Goal: Task Accomplishment & Management: Manage account settings

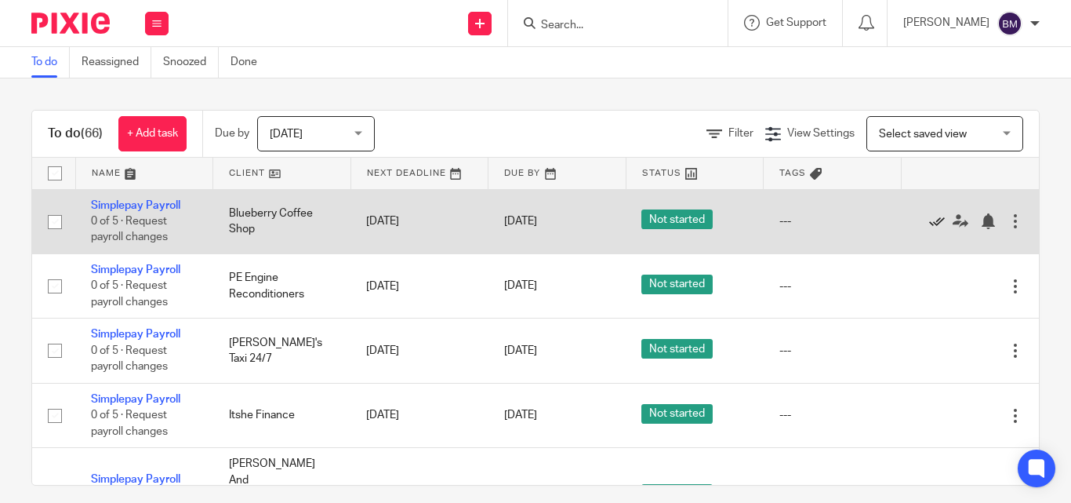
click at [933, 220] on icon at bounding box center [937, 221] width 16 height 16
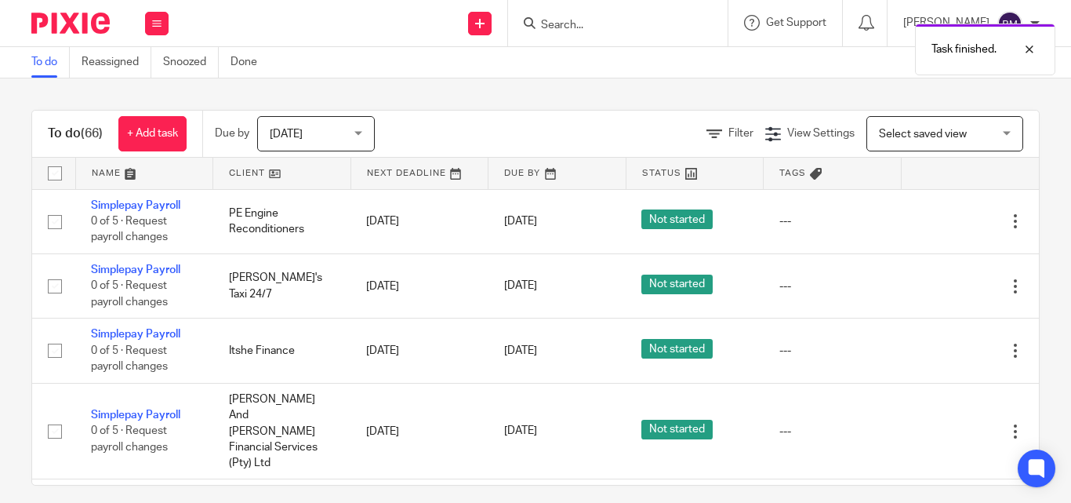
click at [933, 220] on icon at bounding box center [937, 221] width 16 height 16
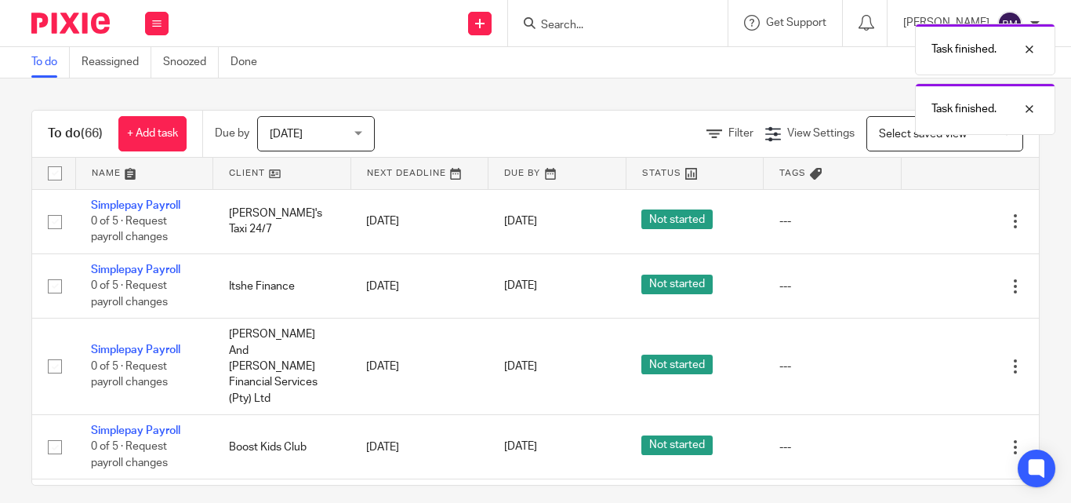
click at [933, 220] on icon at bounding box center [937, 221] width 16 height 16
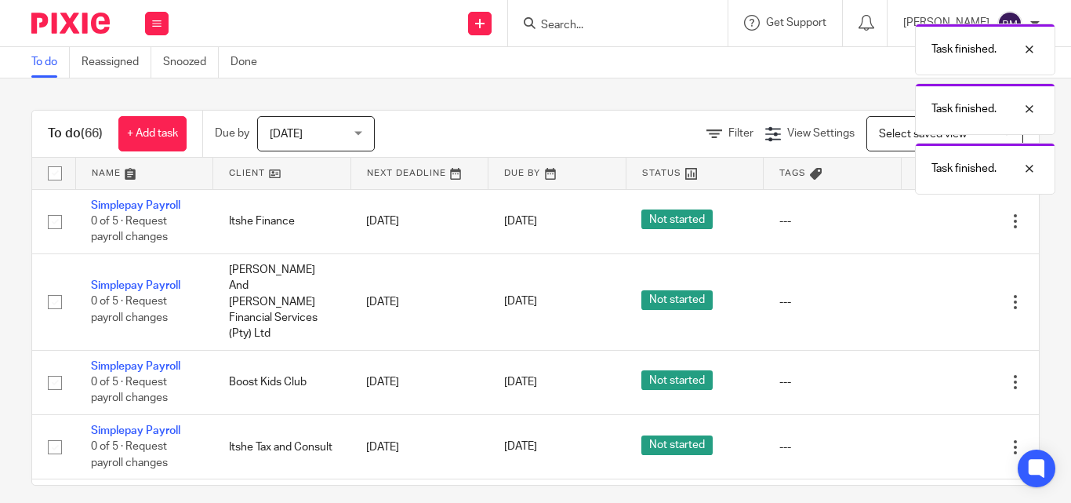
click at [933, 220] on icon at bounding box center [937, 221] width 16 height 16
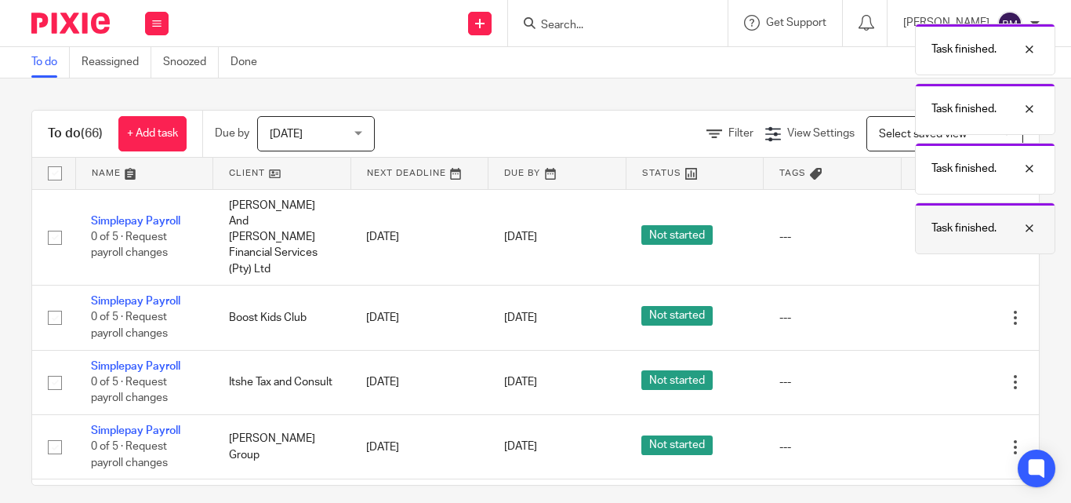
click at [933, 220] on p "Task finished." at bounding box center [963, 228] width 65 height 16
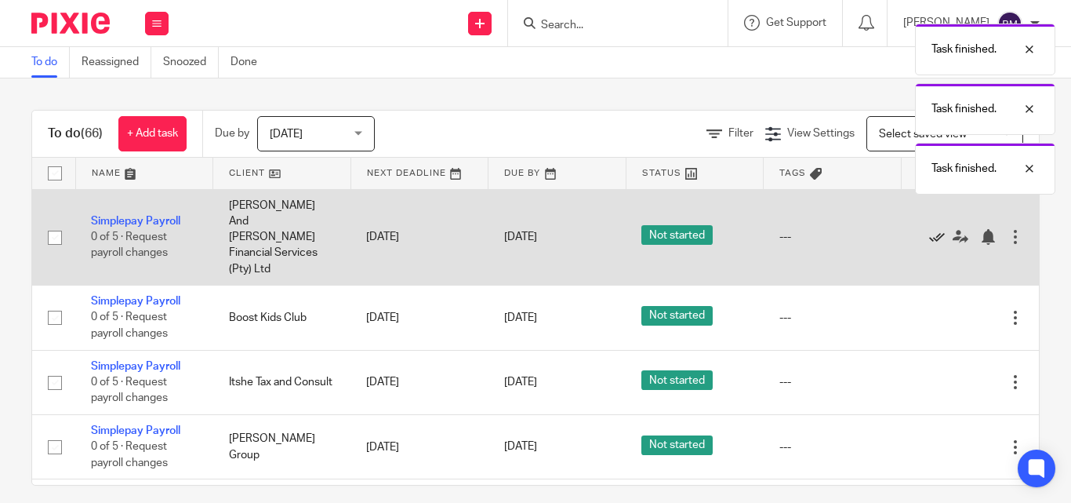
click at [933, 229] on icon at bounding box center [937, 237] width 16 height 16
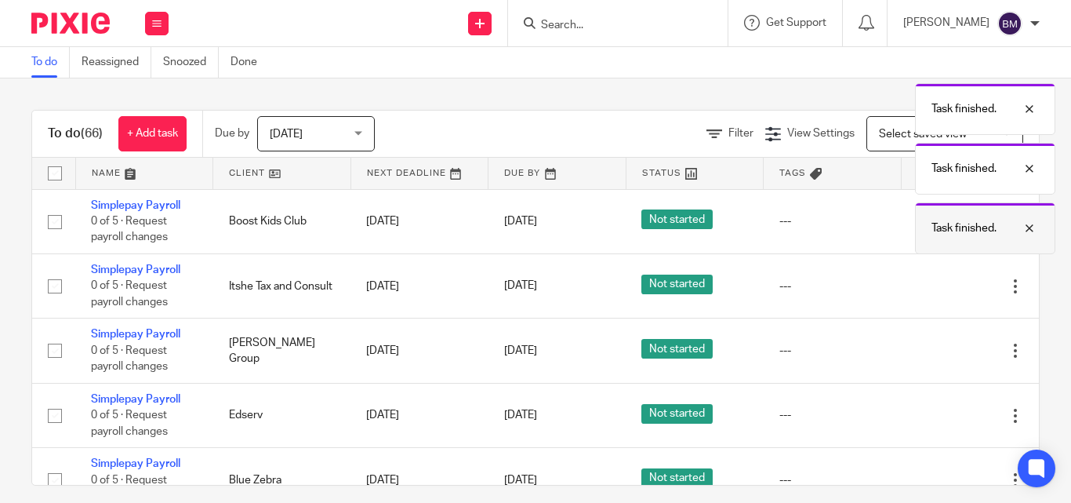
click at [933, 220] on p "Task finished." at bounding box center [963, 228] width 65 height 16
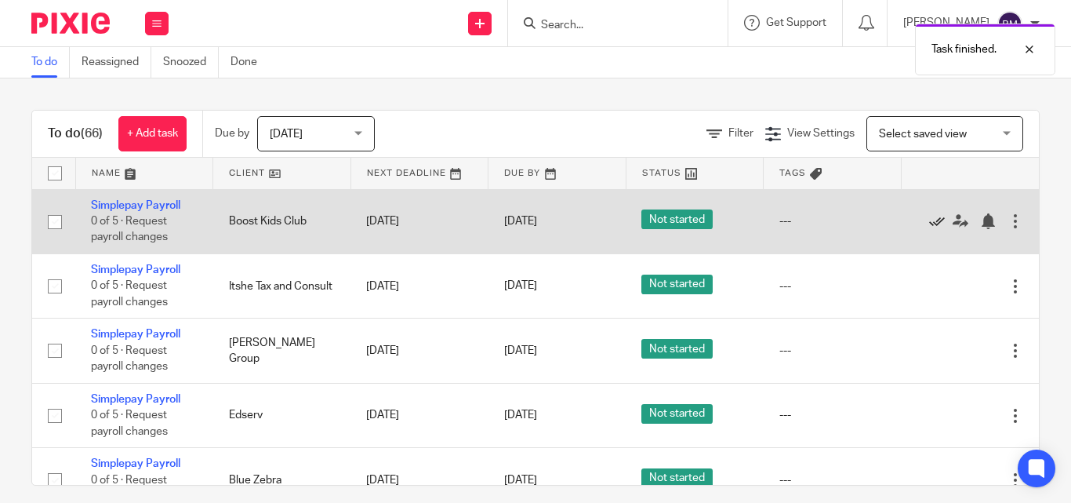
click at [929, 221] on icon at bounding box center [937, 221] width 16 height 16
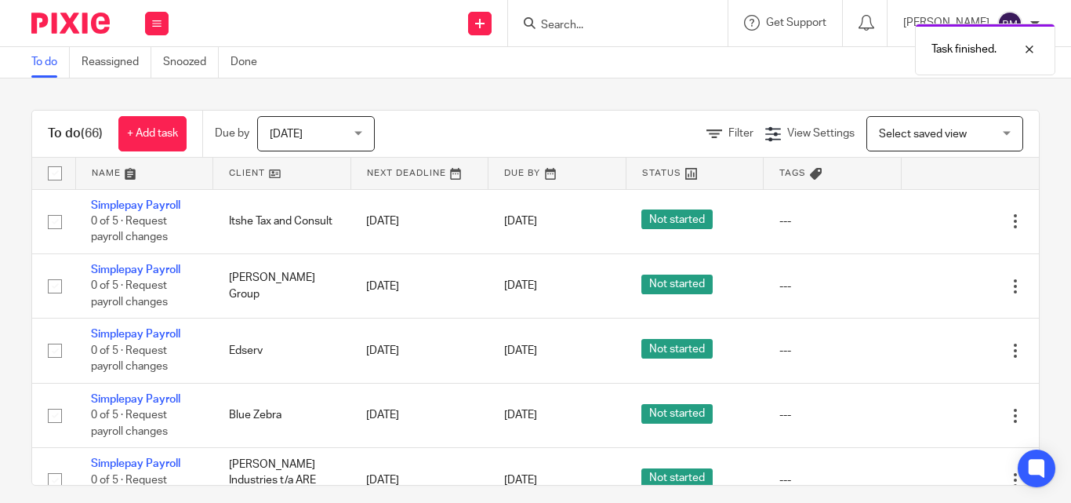
click at [929, 221] on icon at bounding box center [937, 221] width 16 height 16
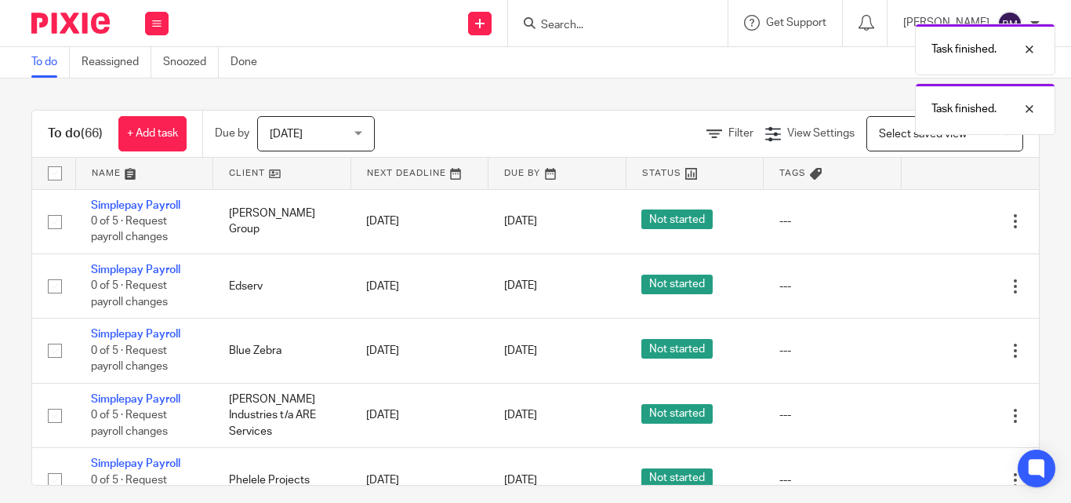
click at [929, 221] on icon at bounding box center [937, 221] width 16 height 16
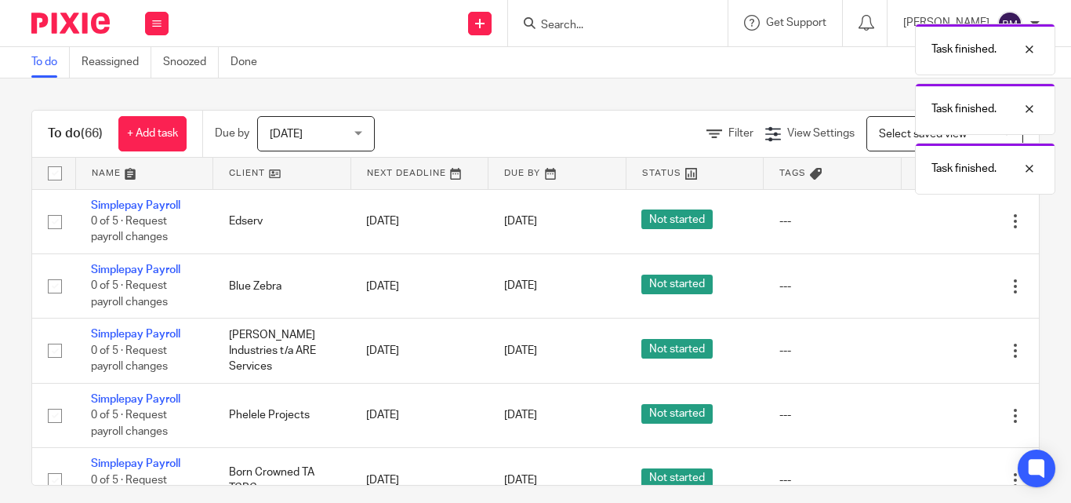
click at [929, 221] on icon at bounding box center [937, 221] width 16 height 16
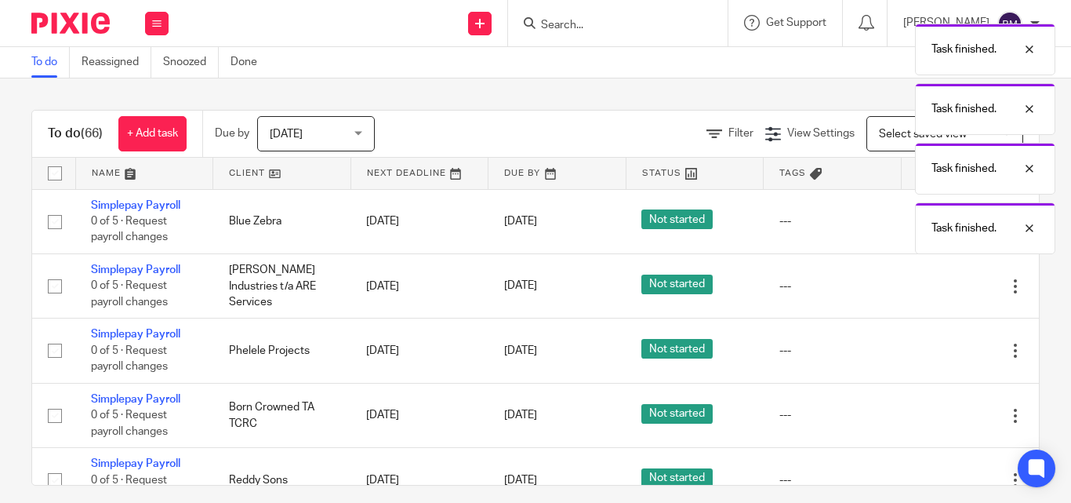
click at [929, 221] on div "Task finished." at bounding box center [985, 228] width 140 height 52
click at [929, 221] on icon at bounding box center [937, 221] width 16 height 16
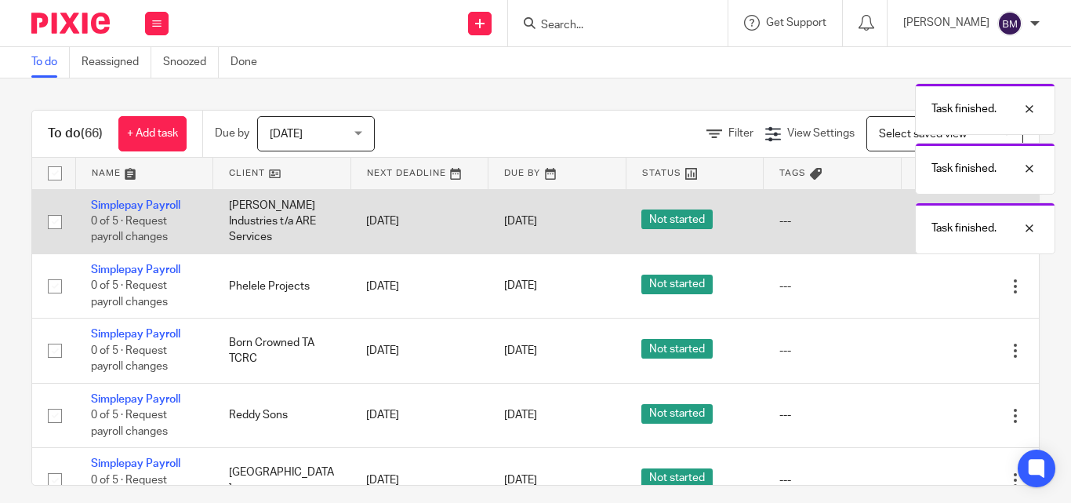
click at [929, 221] on body "Work Email Clients Team Reports Settings Work Email Clients Team Reports Settin…" at bounding box center [535, 251] width 1071 height 503
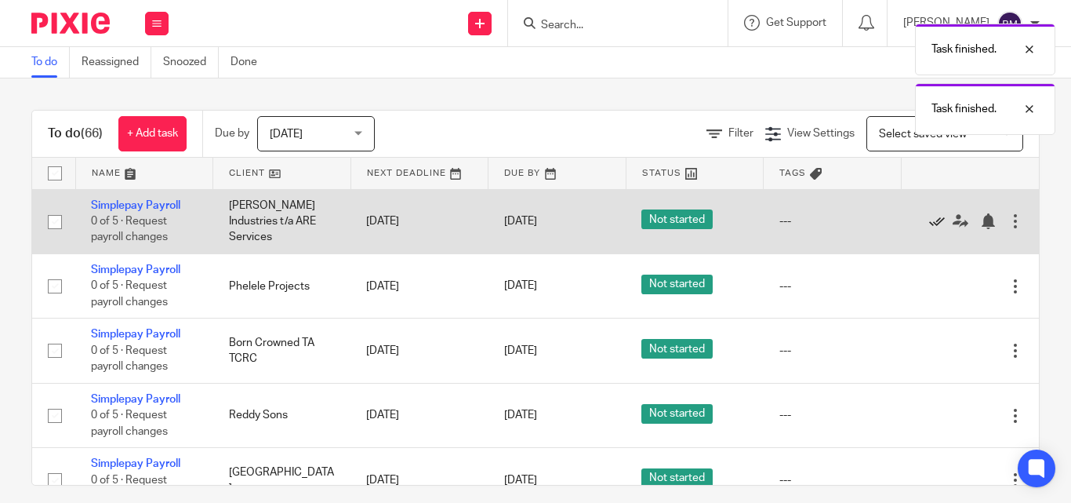
click at [929, 221] on icon at bounding box center [937, 221] width 16 height 16
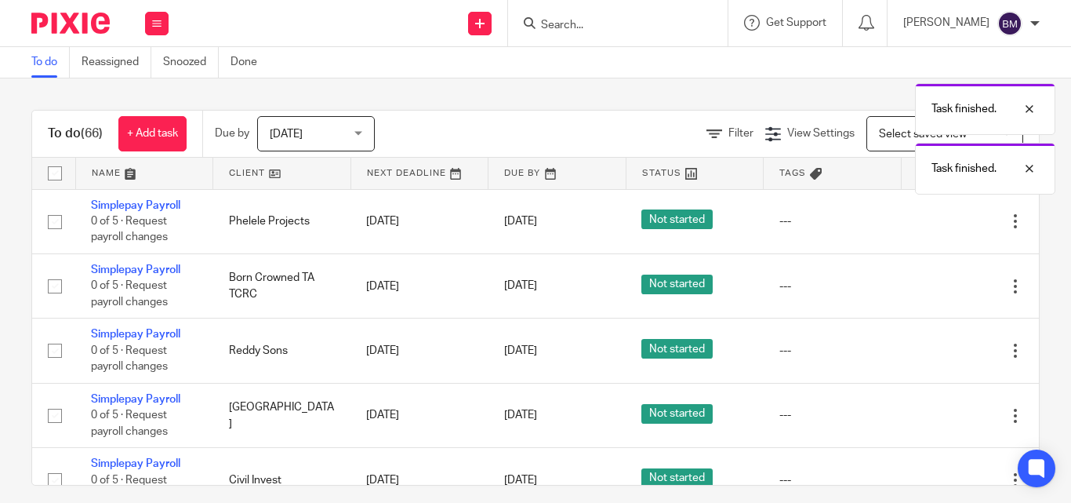
click at [929, 221] on icon at bounding box center [937, 221] width 16 height 16
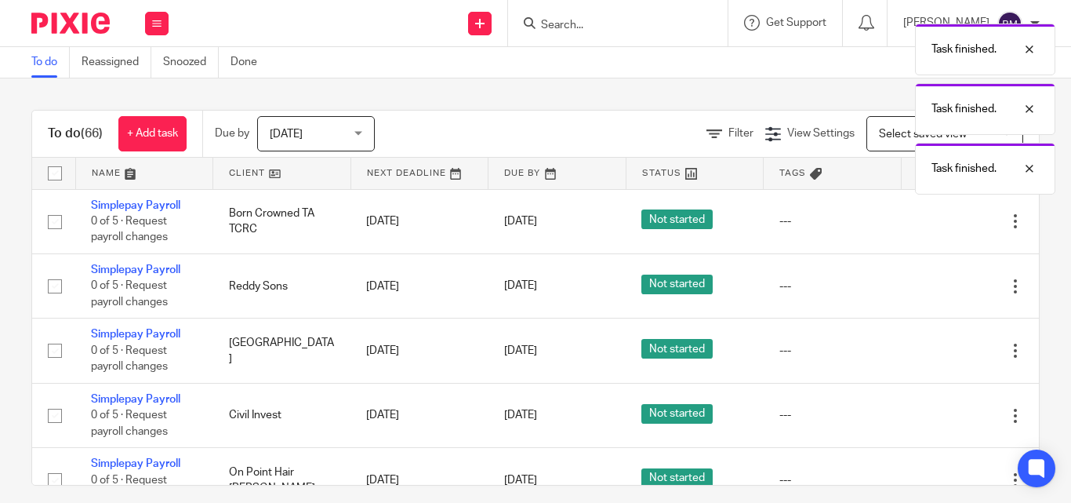
click at [929, 221] on icon at bounding box center [937, 221] width 16 height 16
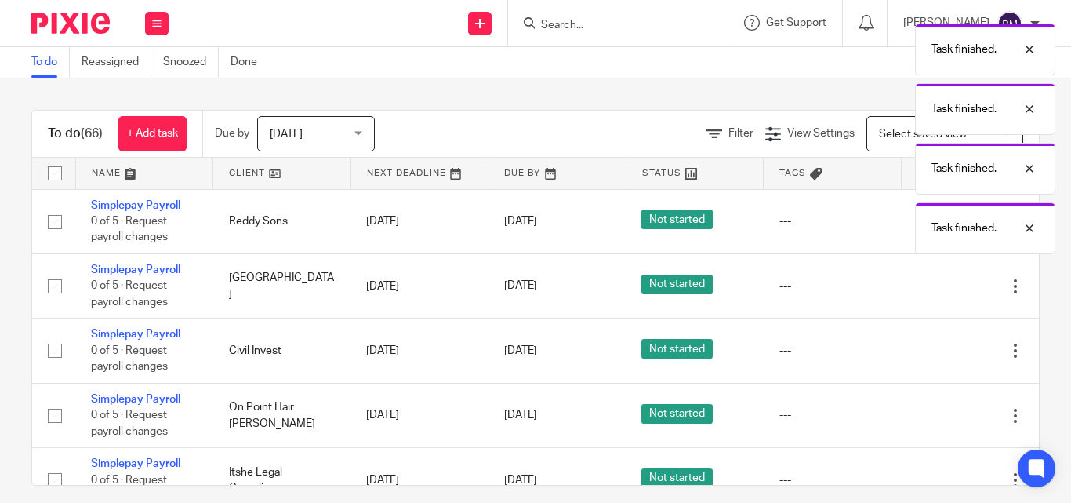
click at [929, 221] on div "Task finished. Task finished. Task finished. Task finished." at bounding box center [795, 135] width 520 height 238
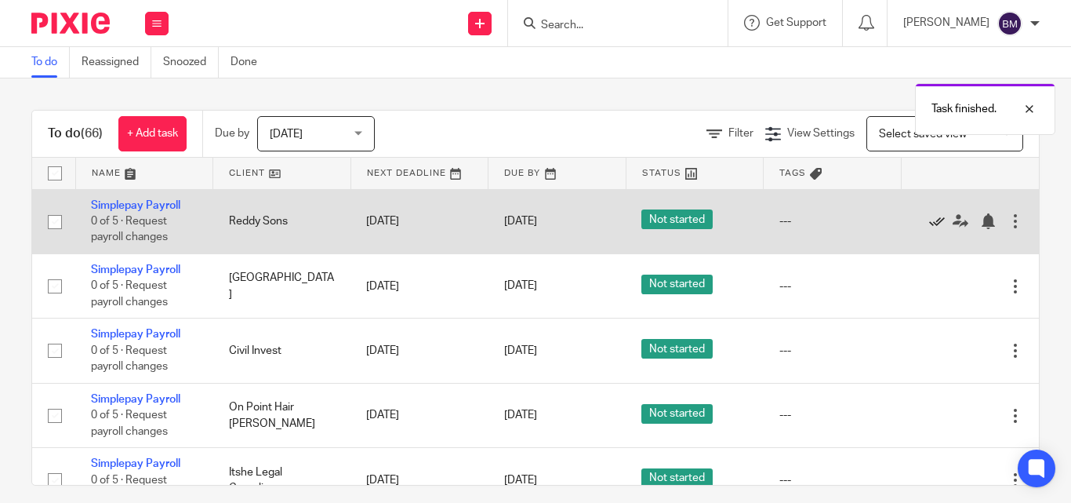
click at [929, 223] on icon at bounding box center [937, 221] width 16 height 16
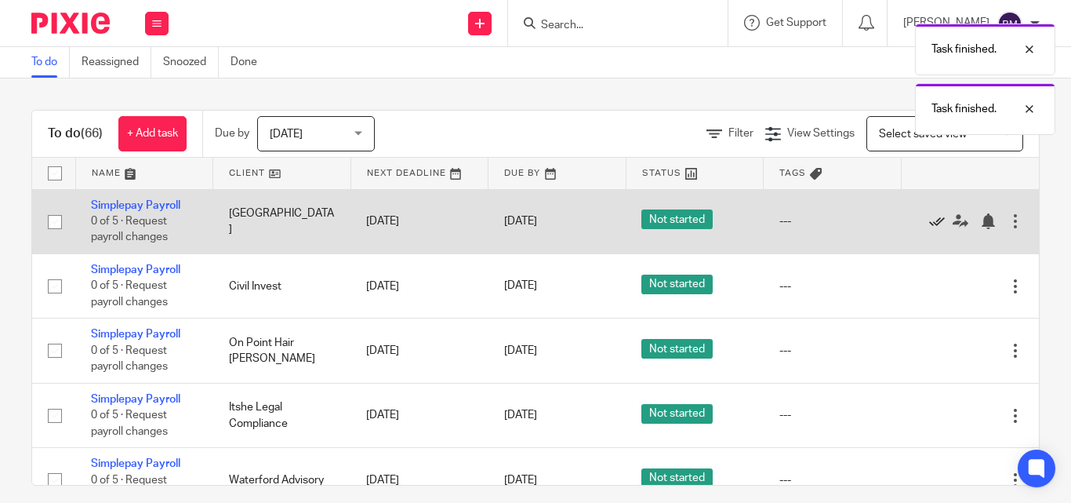
click at [930, 223] on icon at bounding box center [937, 221] width 16 height 16
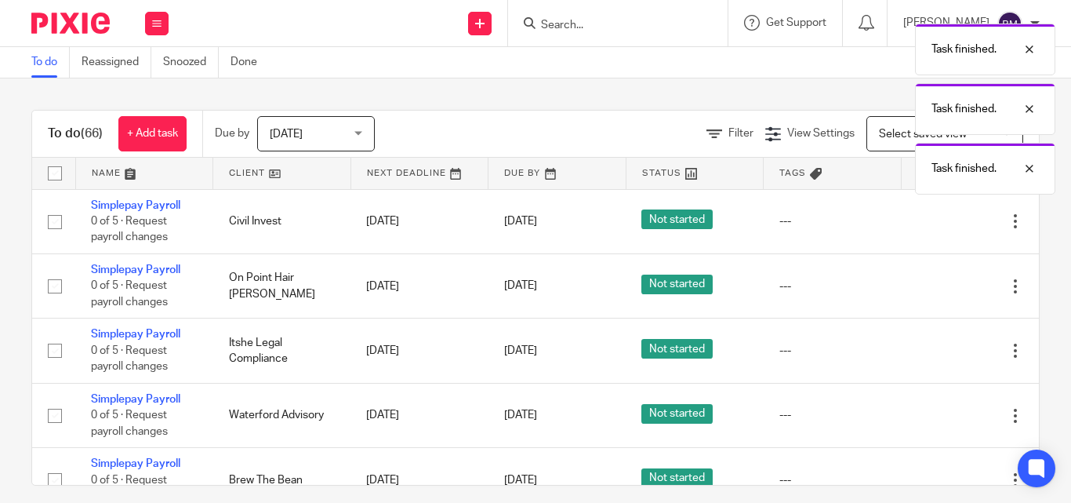
click at [930, 223] on icon at bounding box center [937, 221] width 16 height 16
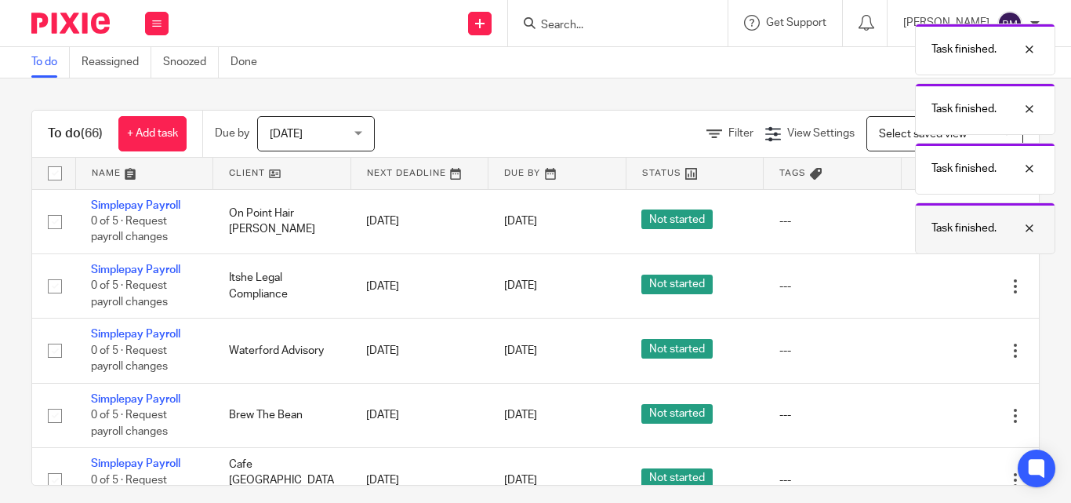
click at [931, 223] on p "Task finished." at bounding box center [963, 228] width 65 height 16
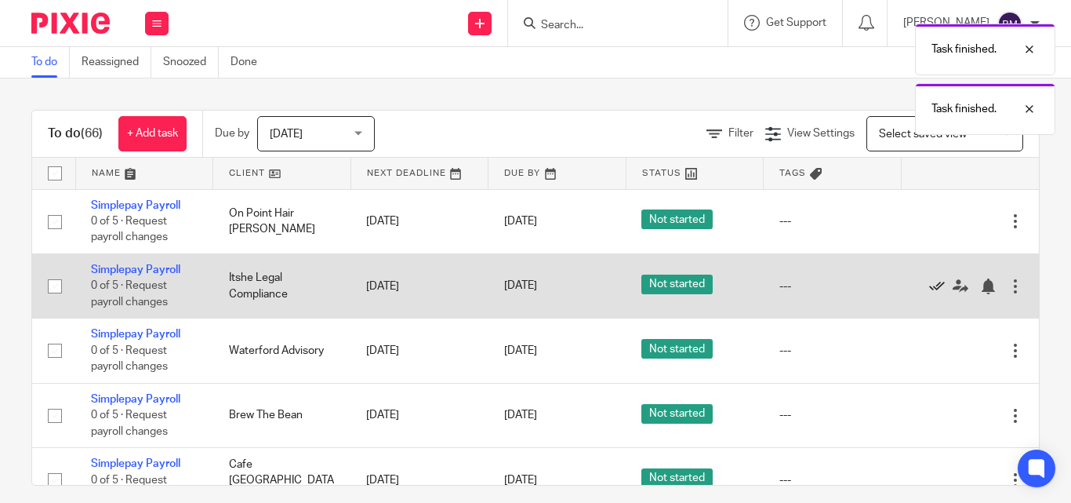
click at [929, 287] on icon at bounding box center [937, 286] width 16 height 16
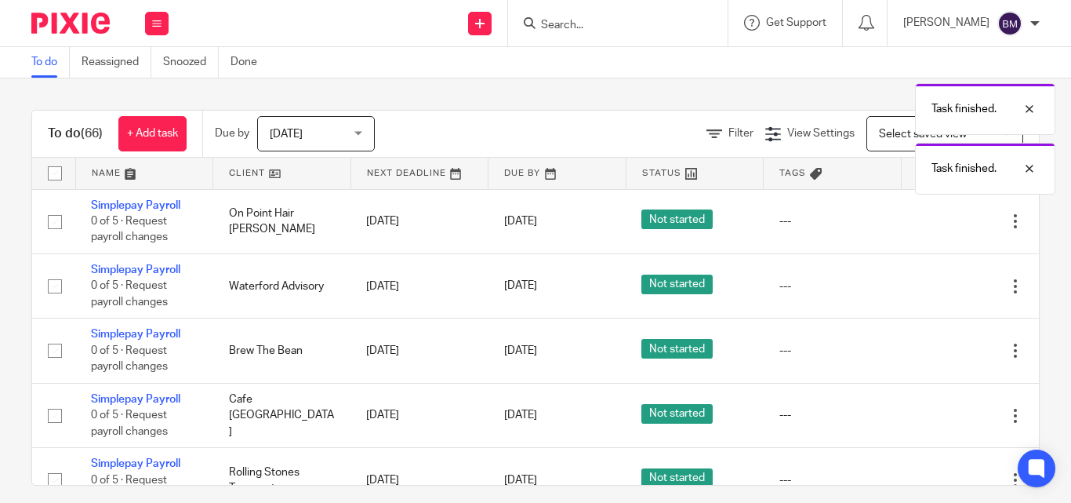
click at [929, 287] on icon at bounding box center [937, 286] width 16 height 16
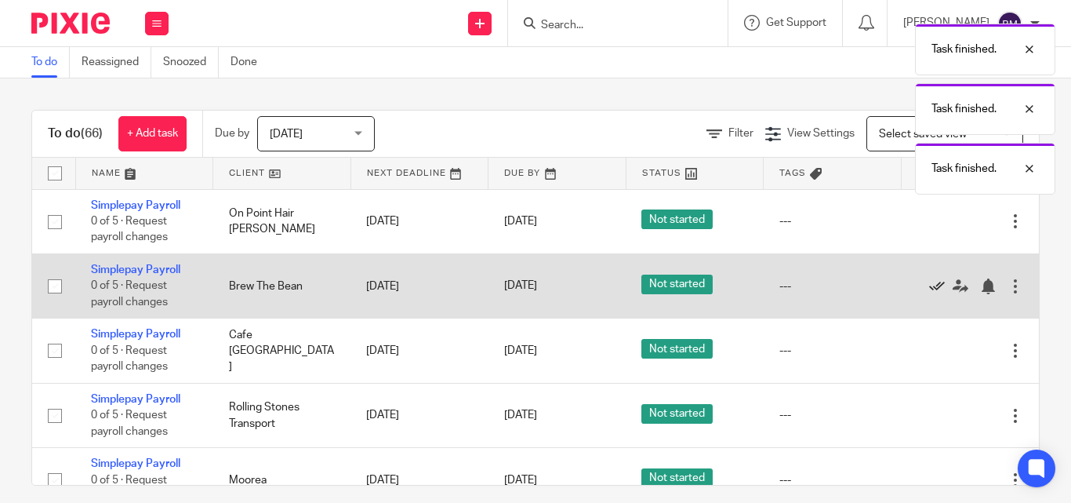
click at [932, 286] on icon at bounding box center [937, 286] width 16 height 16
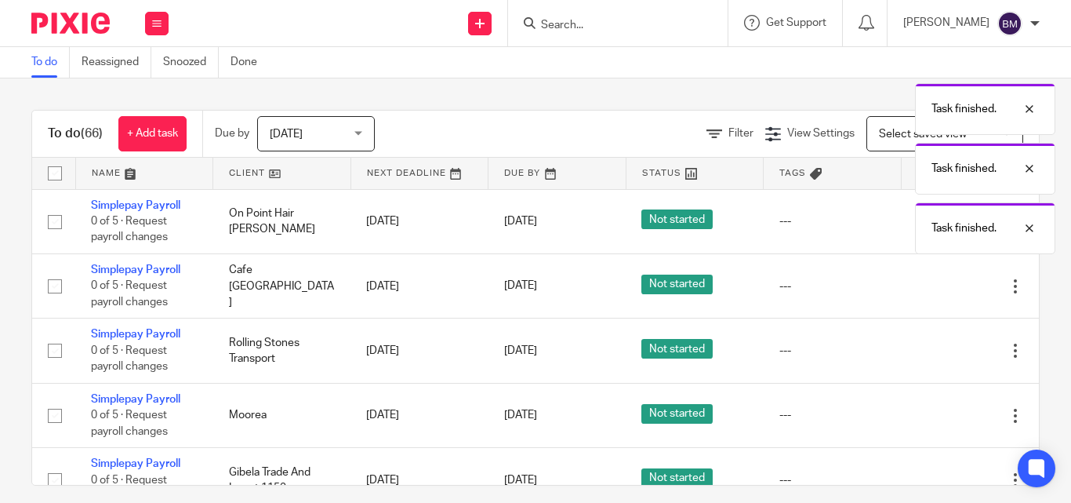
click at [932, 286] on icon at bounding box center [937, 286] width 16 height 16
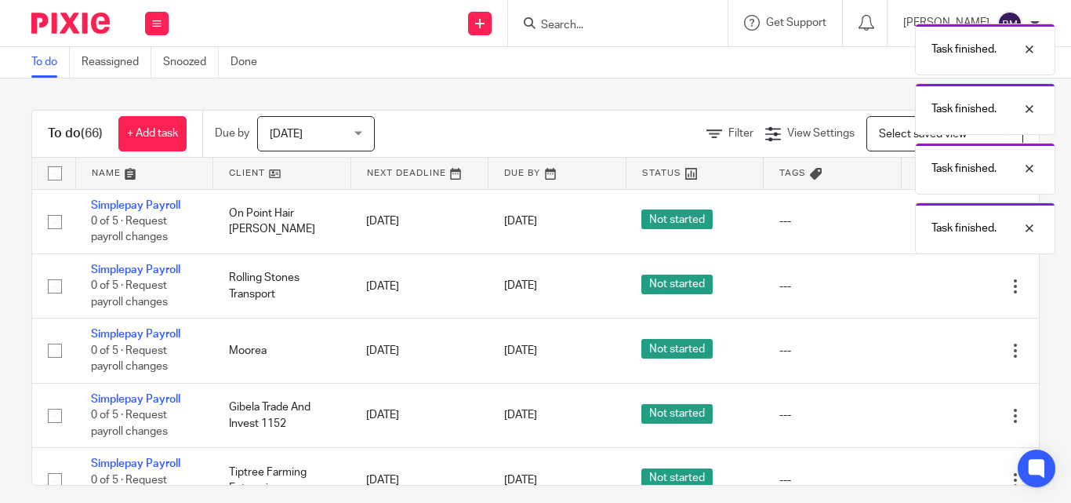
click at [932, 286] on icon at bounding box center [937, 286] width 16 height 16
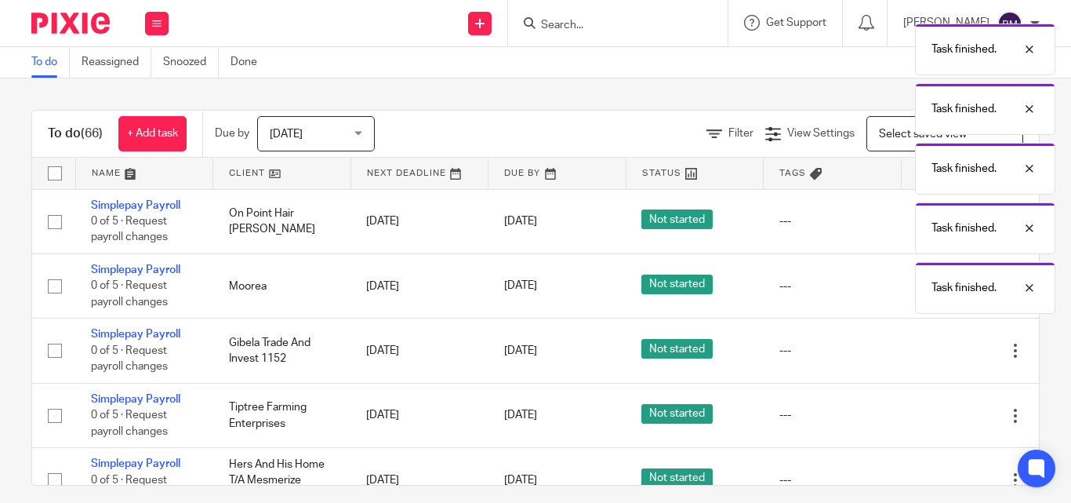
click at [932, 286] on p "Task finished." at bounding box center [963, 288] width 65 height 16
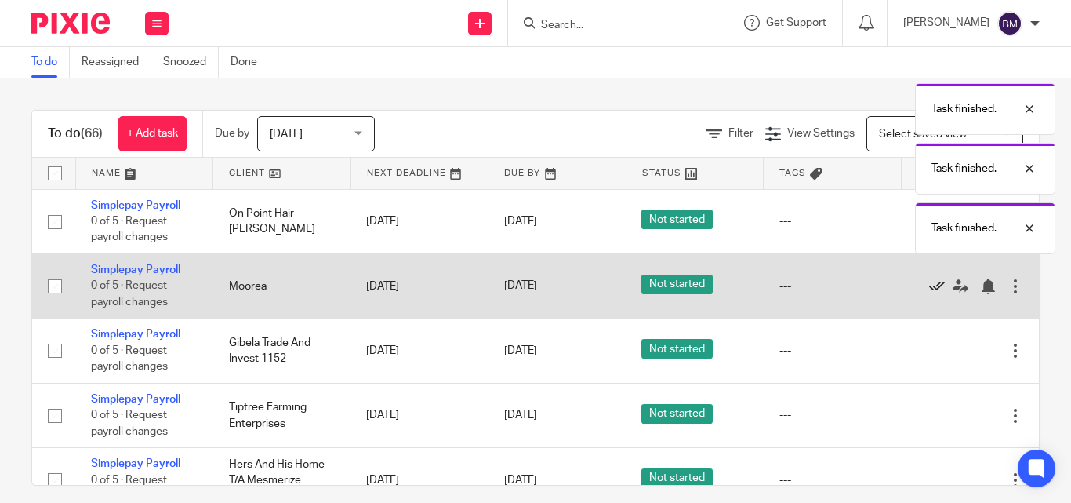
click at [931, 285] on icon at bounding box center [937, 286] width 16 height 16
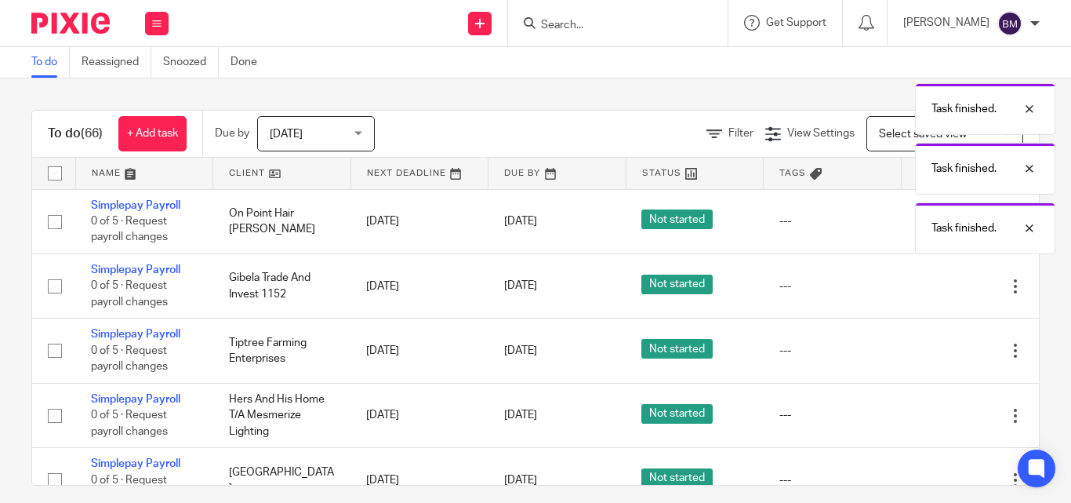
click at [931, 285] on icon at bounding box center [937, 286] width 16 height 16
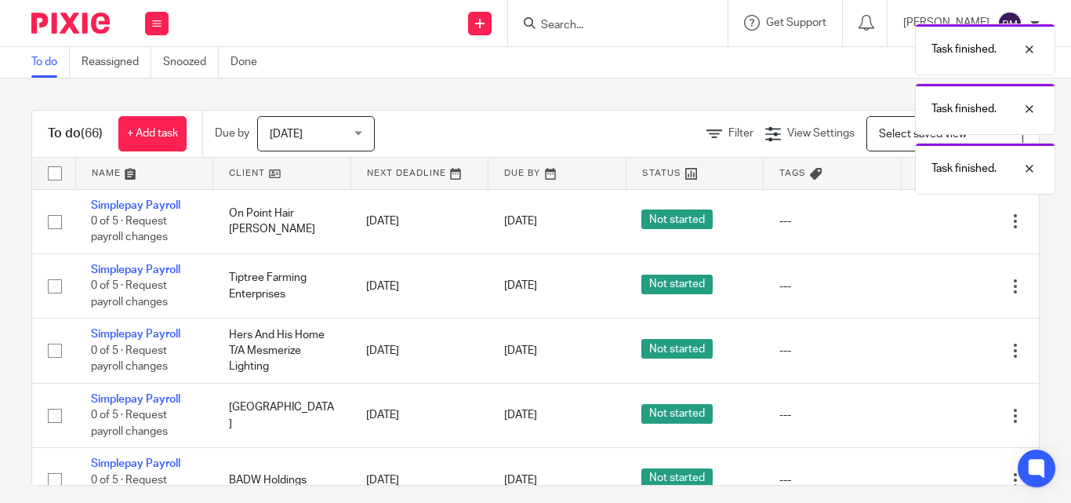
click at [931, 285] on icon at bounding box center [937, 286] width 16 height 16
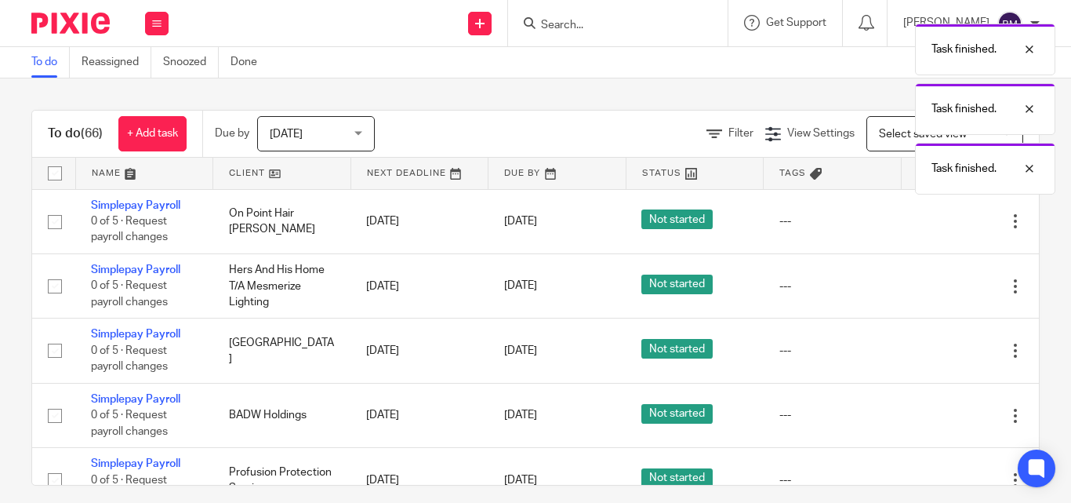
click at [931, 285] on icon at bounding box center [937, 286] width 16 height 16
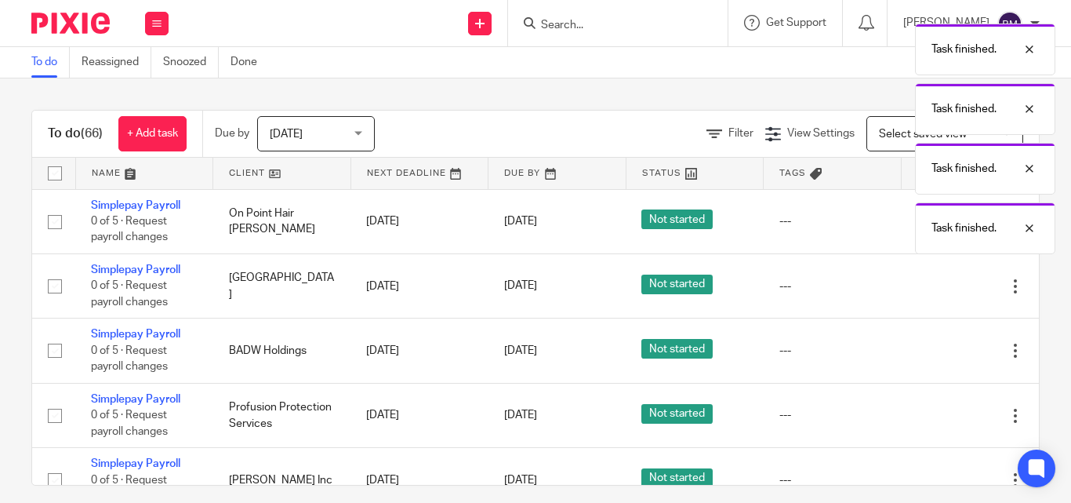
click at [931, 285] on icon at bounding box center [937, 286] width 16 height 16
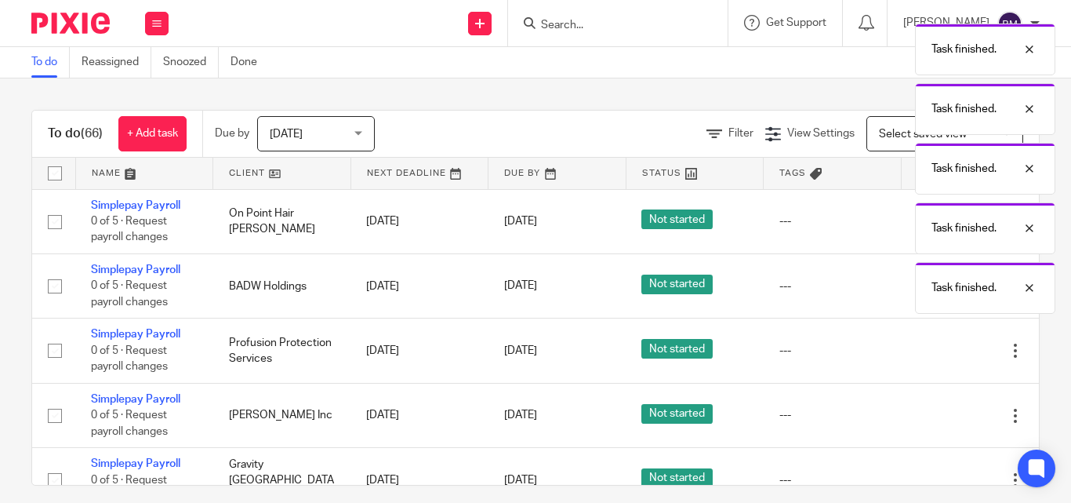
click at [931, 285] on div "Task finished. Task finished. Task finished. Task finished. Task finished." at bounding box center [795, 165] width 520 height 298
click at [931, 285] on icon at bounding box center [937, 286] width 16 height 16
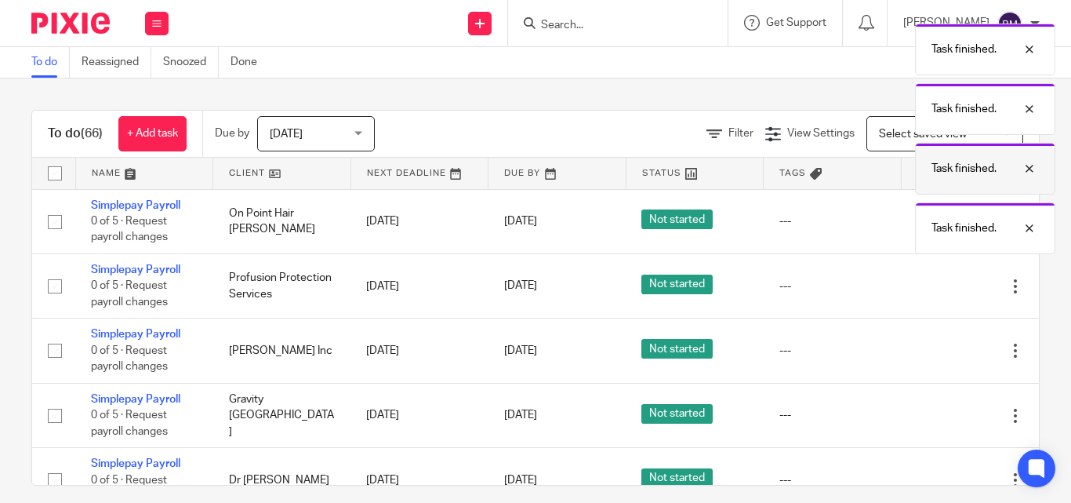
click at [931, 285] on icon at bounding box center [937, 286] width 16 height 16
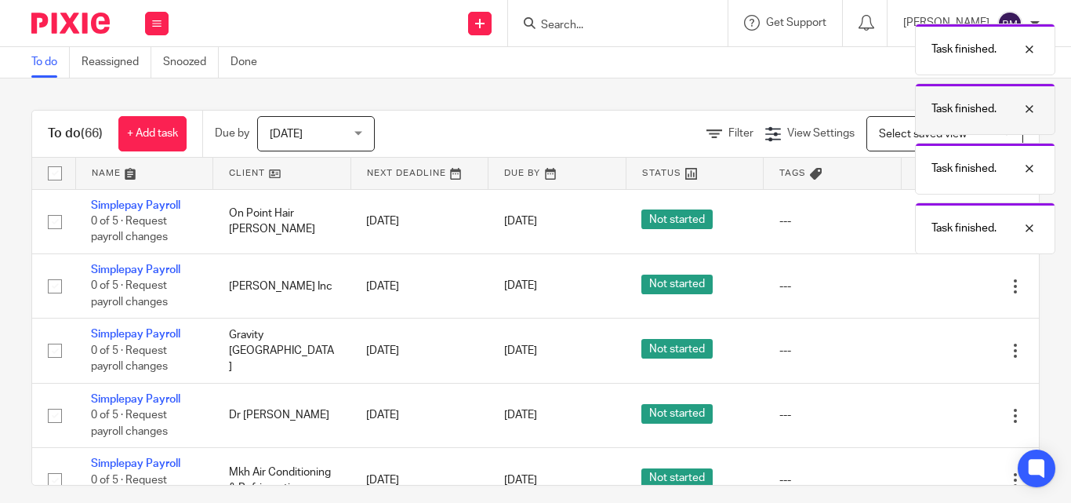
click at [931, 285] on icon at bounding box center [937, 286] width 16 height 16
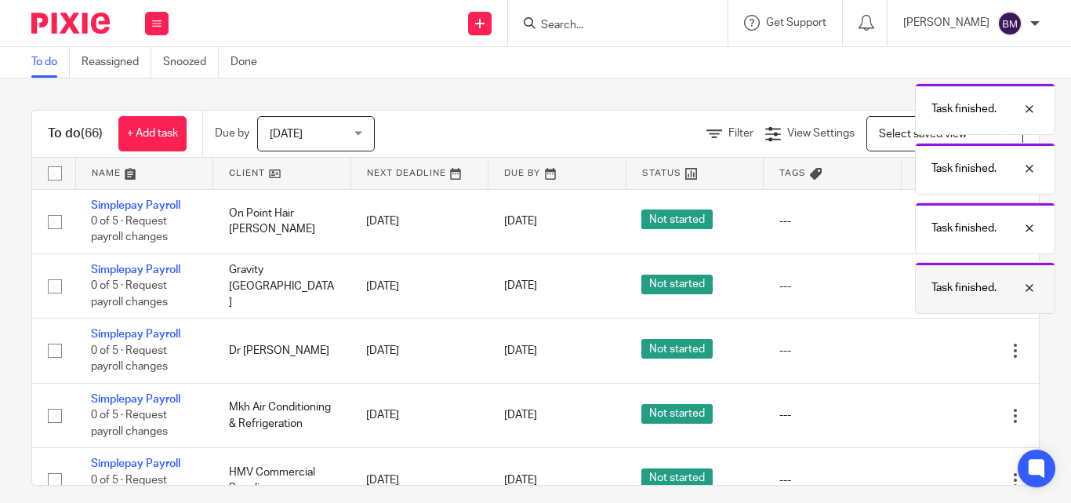
click at [931, 285] on body "Work Email Clients Team Reports Settings Work Email Clients Team Reports Settin…" at bounding box center [535, 251] width 1071 height 503
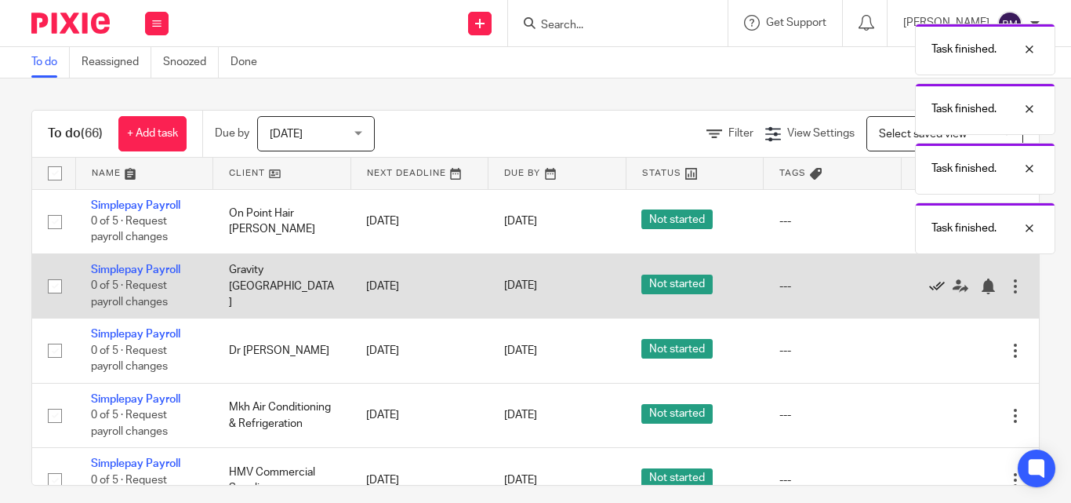
click at [931, 285] on icon at bounding box center [937, 286] width 16 height 16
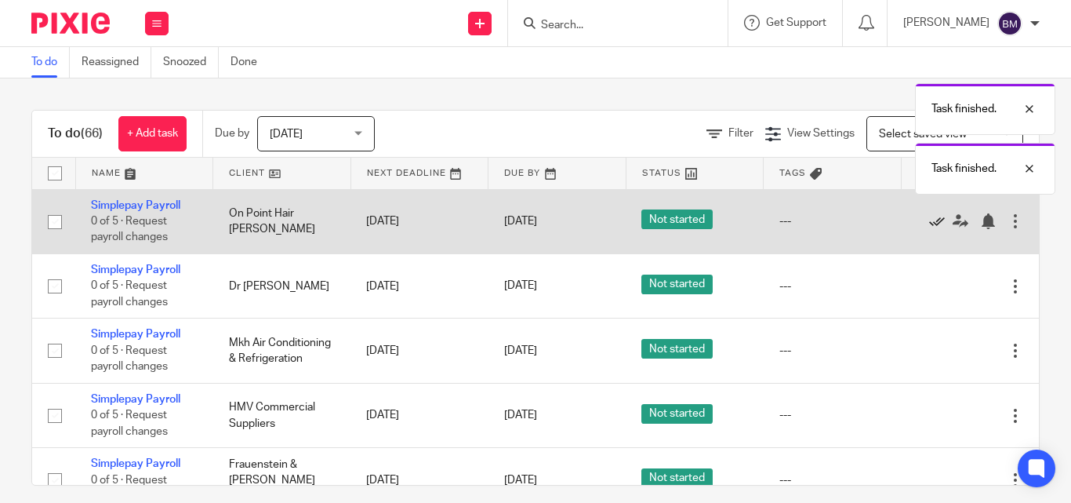
click at [933, 221] on icon at bounding box center [937, 221] width 16 height 16
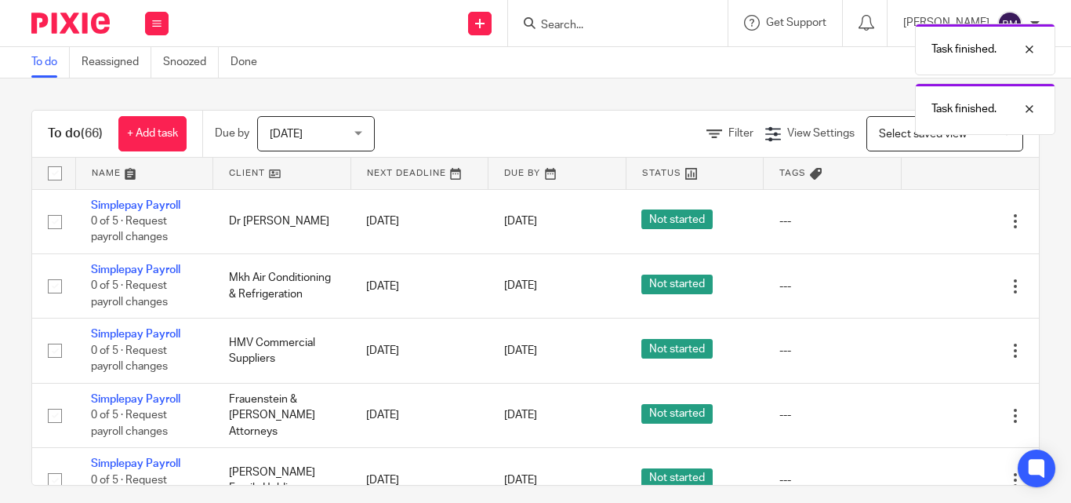
click at [933, 221] on icon at bounding box center [937, 221] width 16 height 16
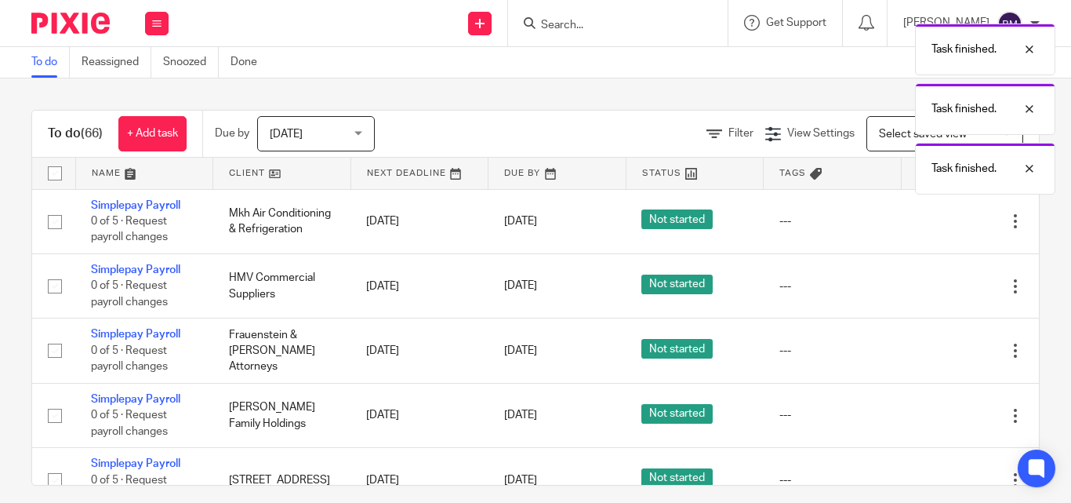
click at [933, 221] on icon at bounding box center [937, 221] width 16 height 16
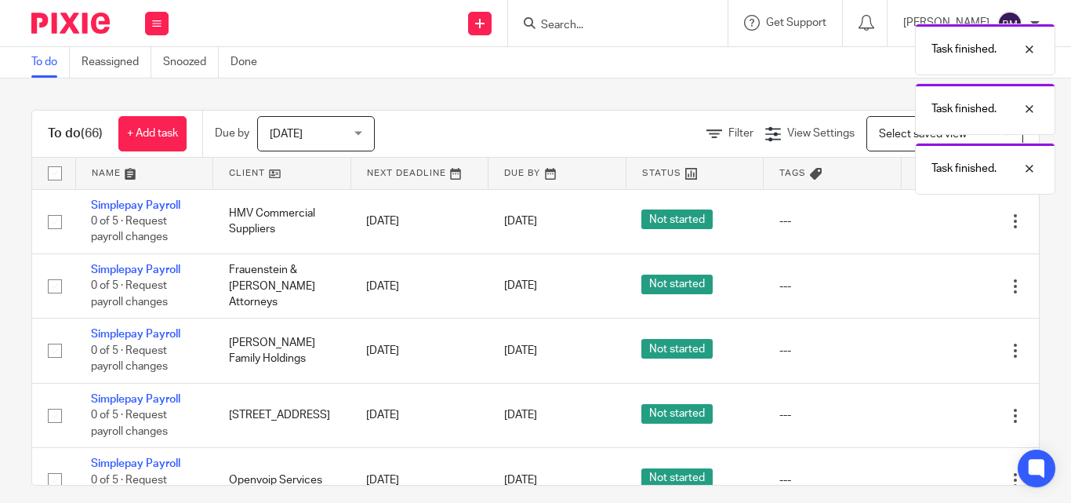
click at [933, 221] on icon at bounding box center [937, 221] width 16 height 16
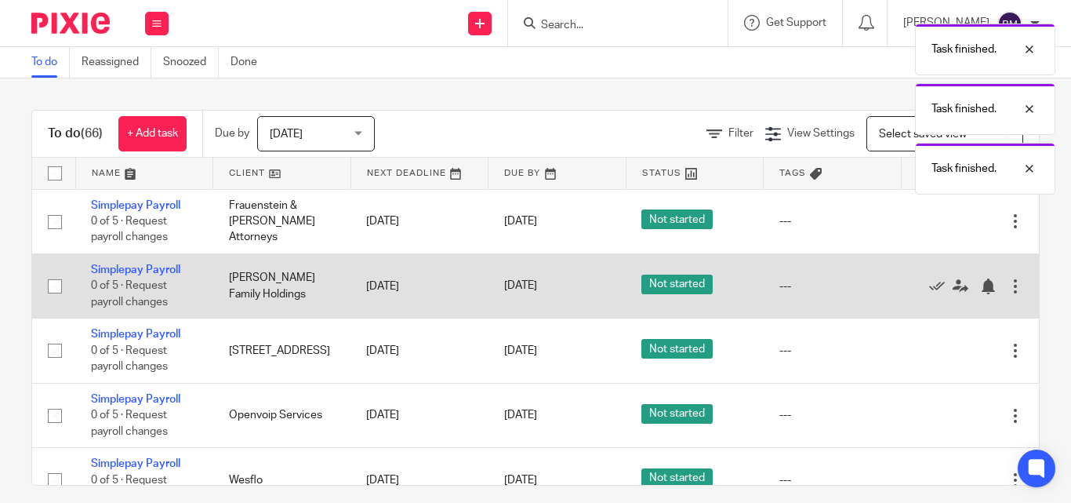
click at [925, 282] on div at bounding box center [961, 286] width 91 height 16
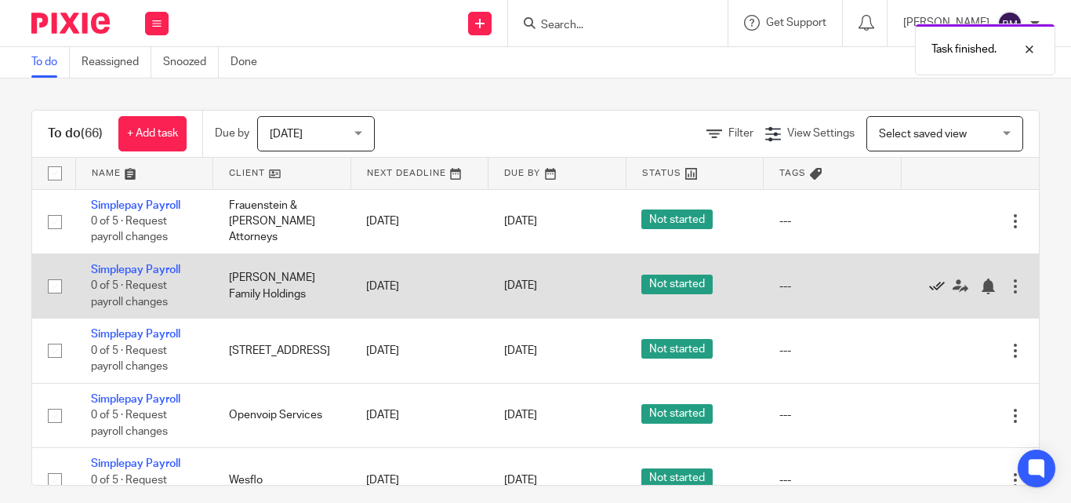
click at [935, 281] on icon at bounding box center [937, 286] width 16 height 16
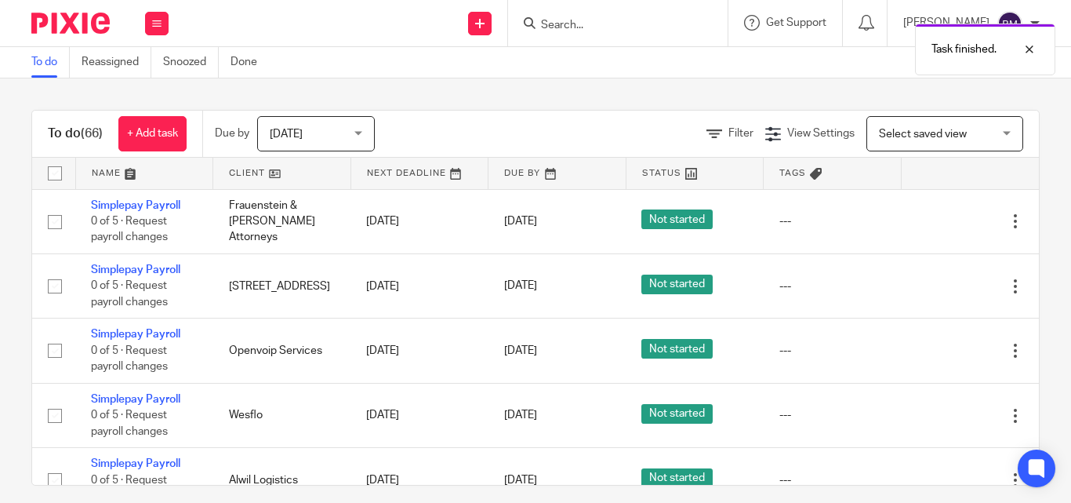
click at [935, 281] on icon at bounding box center [937, 286] width 16 height 16
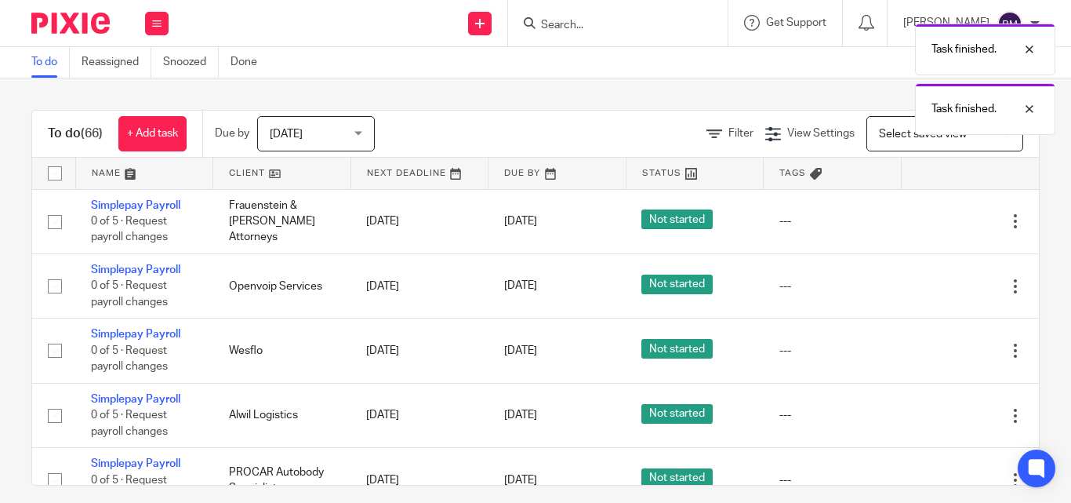
click at [935, 281] on icon at bounding box center [937, 286] width 16 height 16
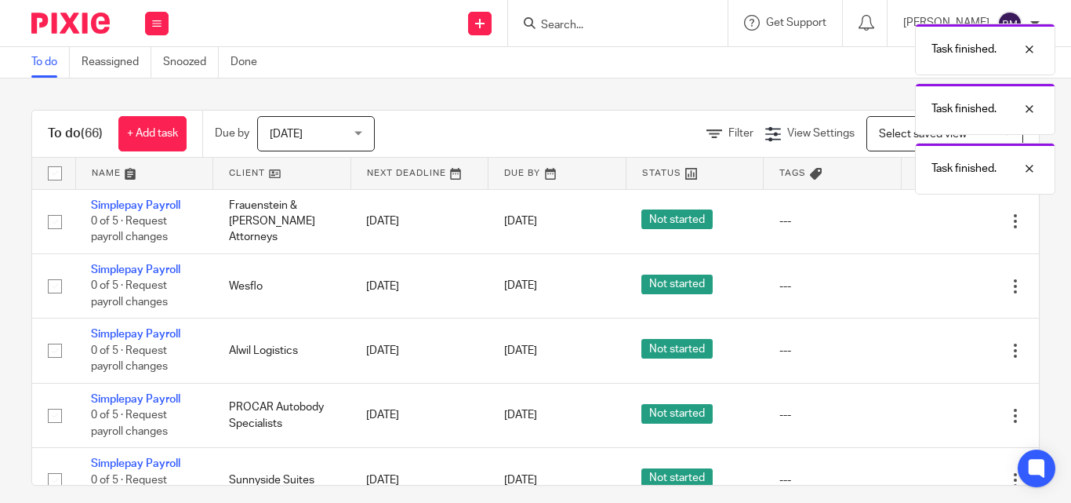
click at [935, 281] on icon at bounding box center [937, 286] width 16 height 16
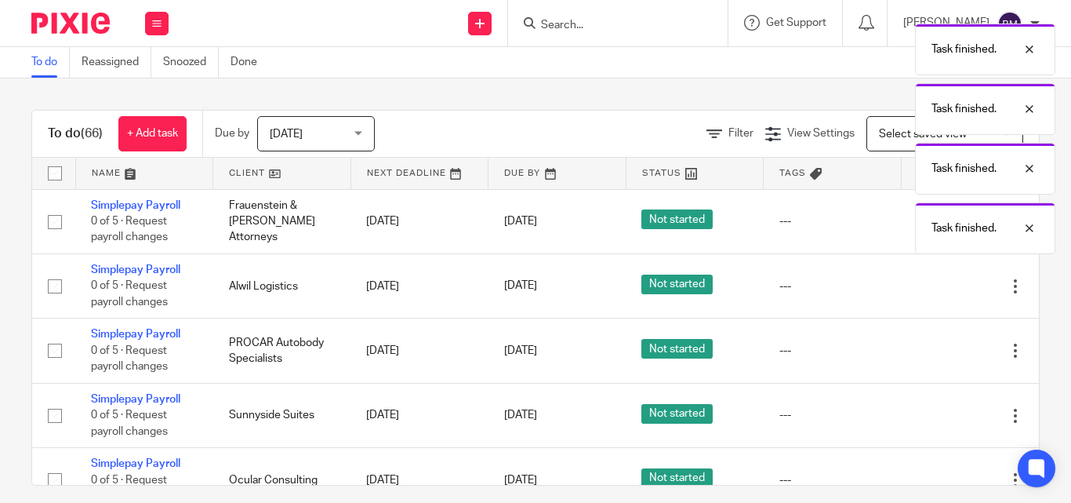
click at [935, 281] on icon at bounding box center [937, 286] width 16 height 16
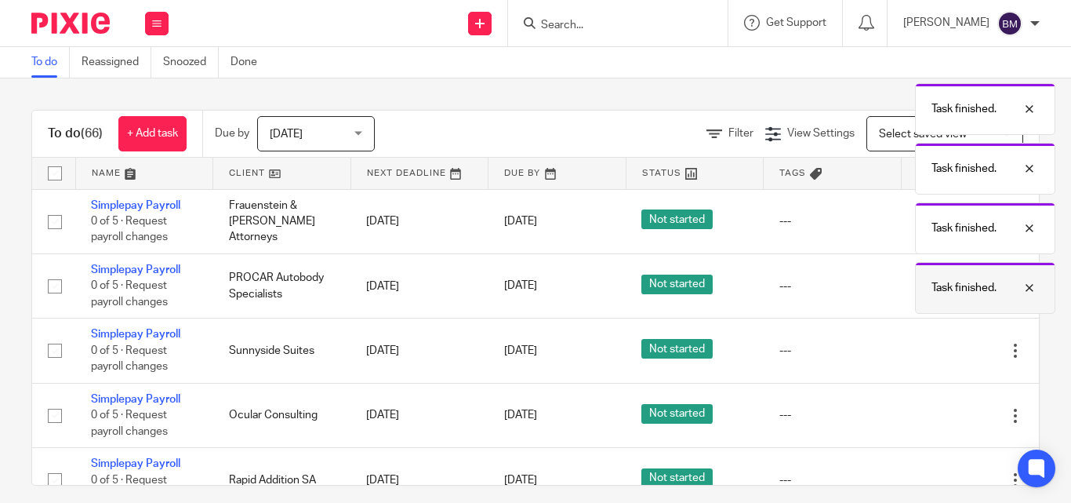
click at [935, 281] on p "Task finished." at bounding box center [963, 288] width 65 height 16
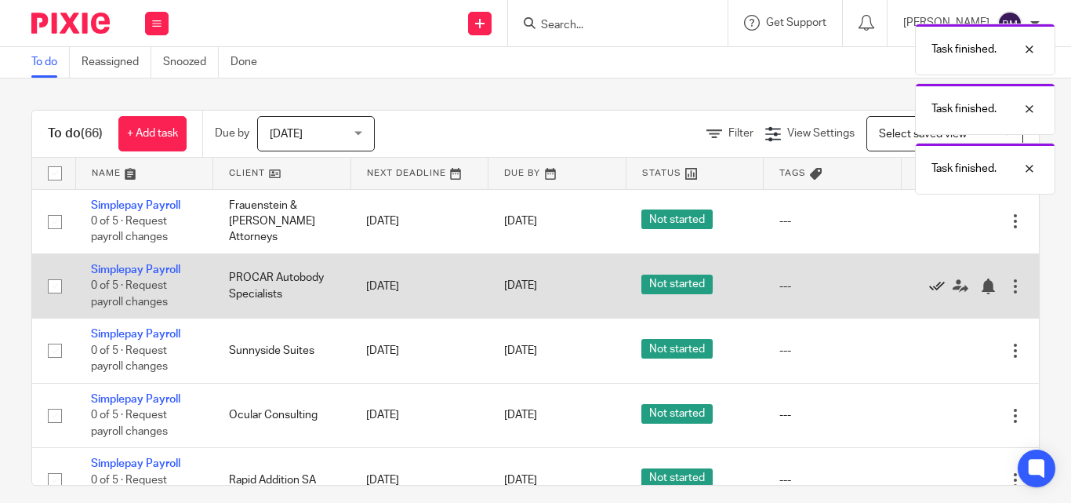
click at [931, 286] on icon at bounding box center [937, 286] width 16 height 16
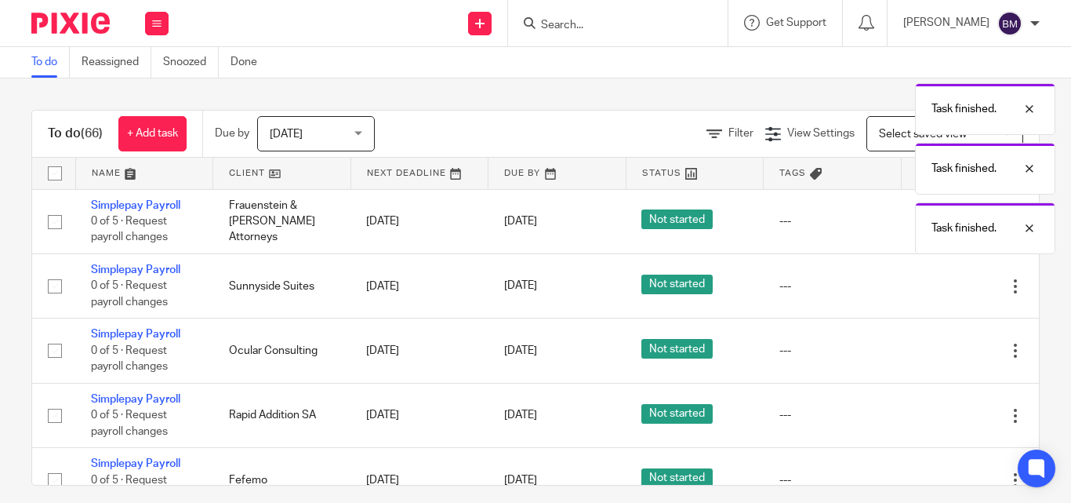
click at [931, 286] on icon at bounding box center [937, 286] width 16 height 16
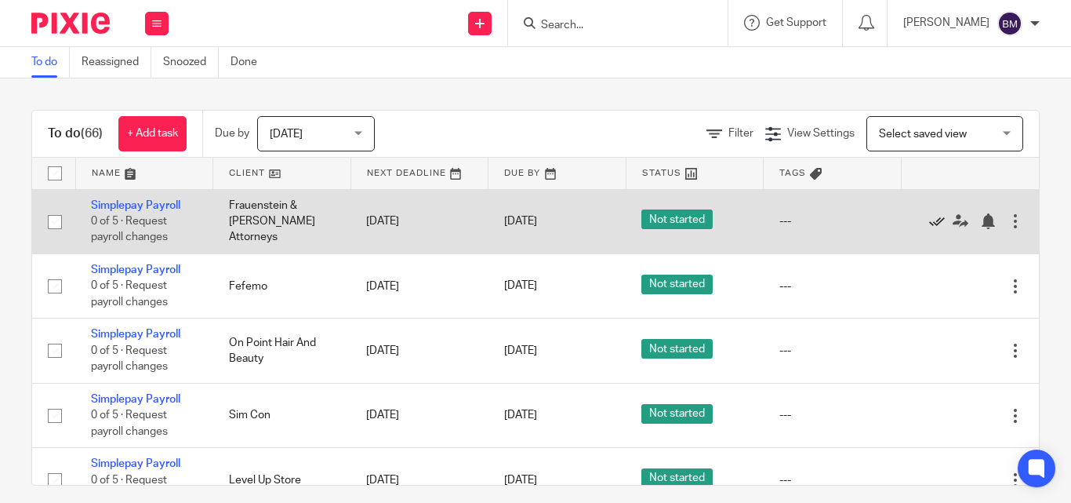
click at [929, 218] on icon at bounding box center [937, 221] width 16 height 16
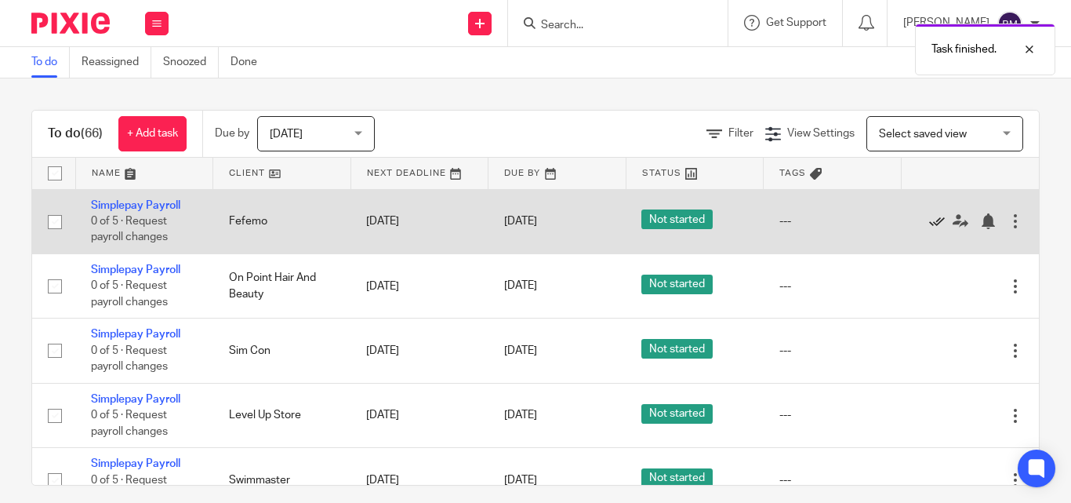
click at [931, 223] on icon at bounding box center [937, 221] width 16 height 16
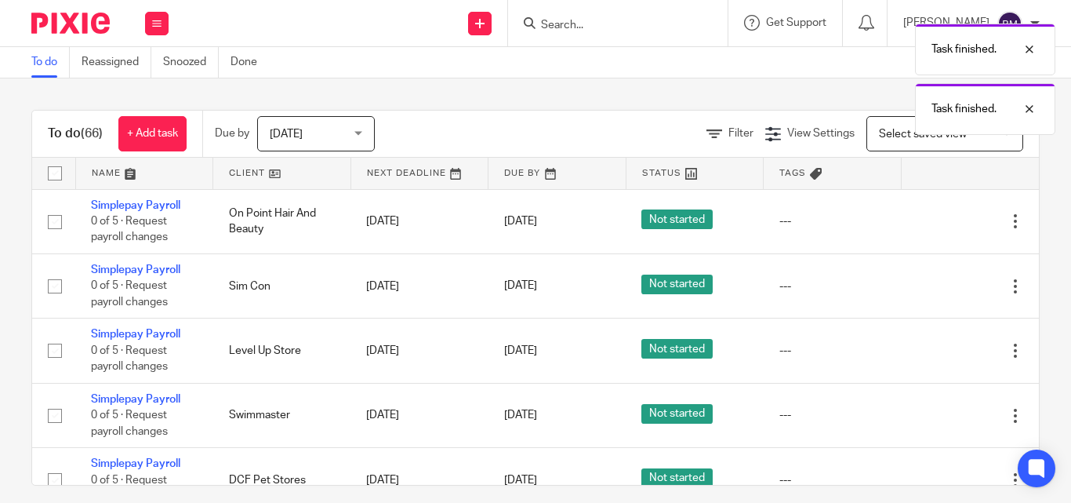
click at [931, 223] on icon at bounding box center [937, 221] width 16 height 16
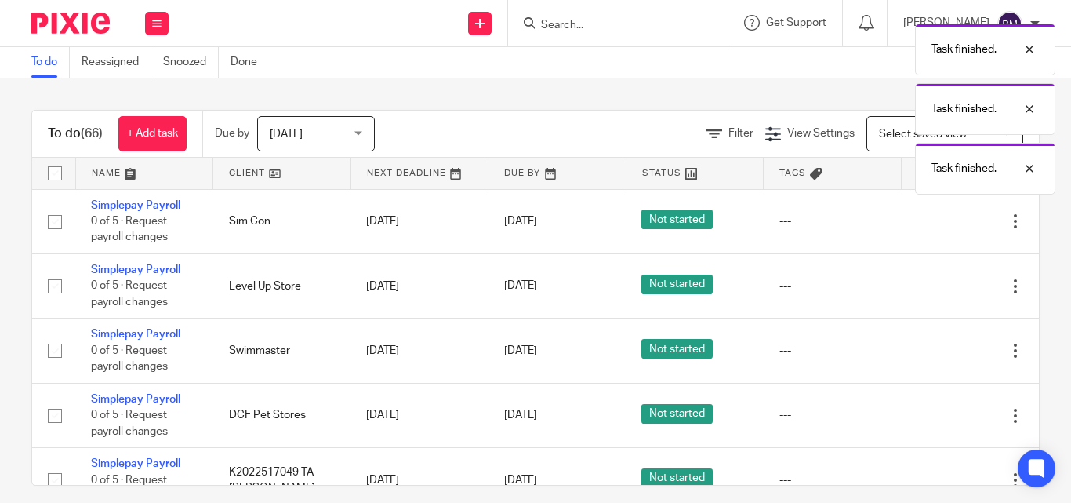
click at [931, 223] on icon at bounding box center [937, 221] width 16 height 16
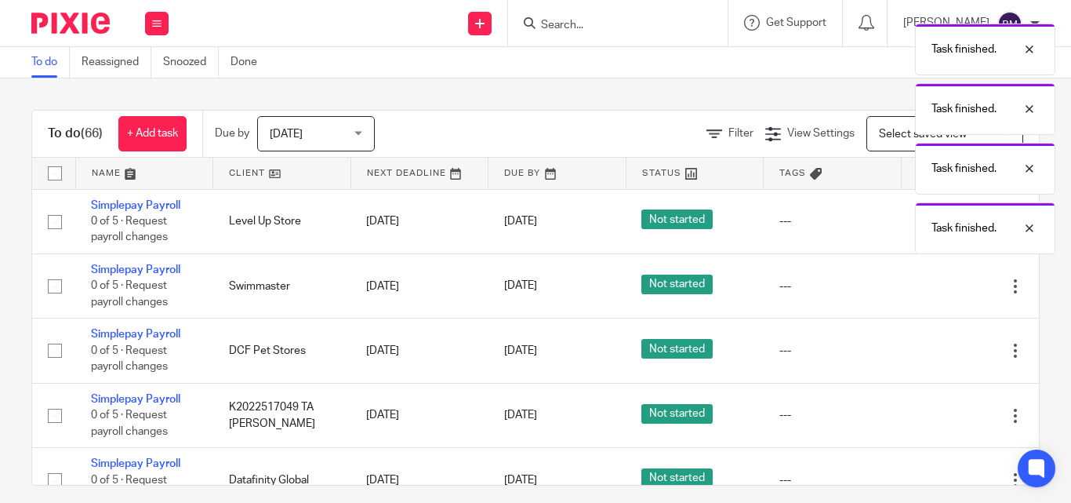
click at [931, 223] on p "Task finished." at bounding box center [963, 228] width 65 height 16
click at [931, 223] on icon at bounding box center [937, 221] width 16 height 16
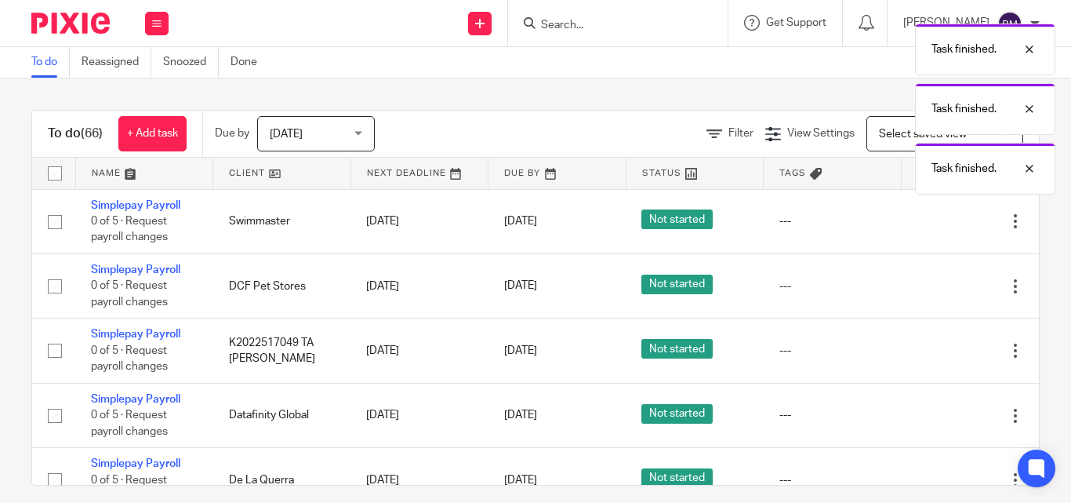
click at [931, 223] on icon at bounding box center [937, 221] width 16 height 16
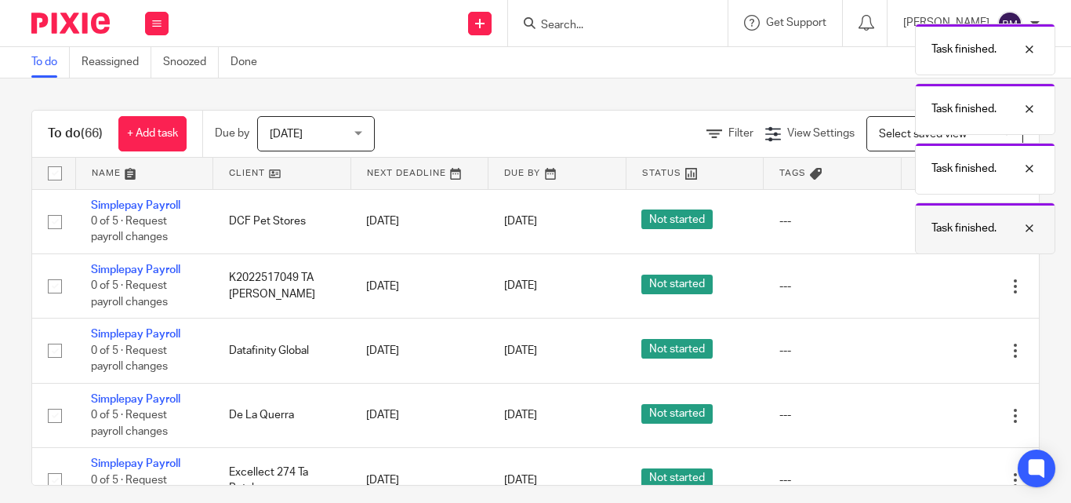
click at [931, 223] on p "Task finished." at bounding box center [963, 228] width 65 height 16
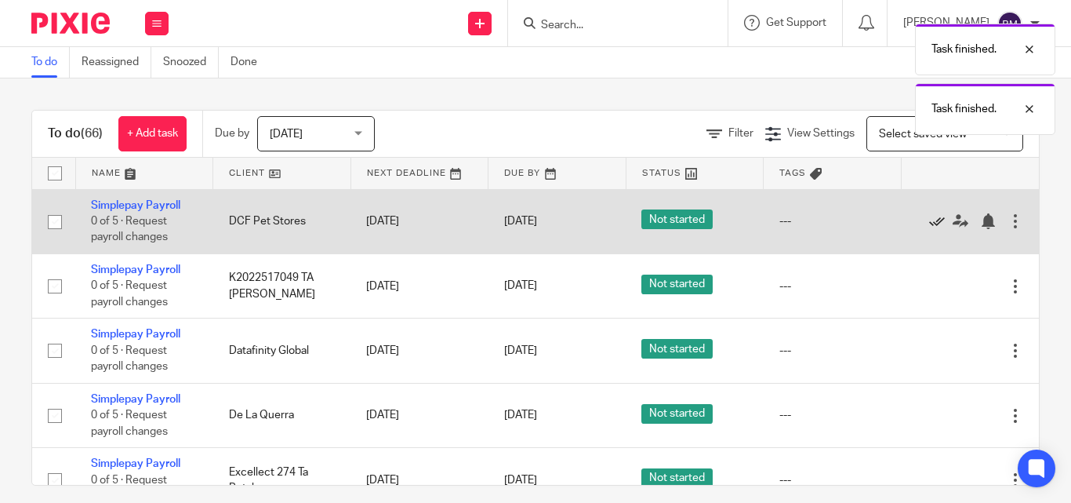
click at [932, 220] on icon at bounding box center [937, 221] width 16 height 16
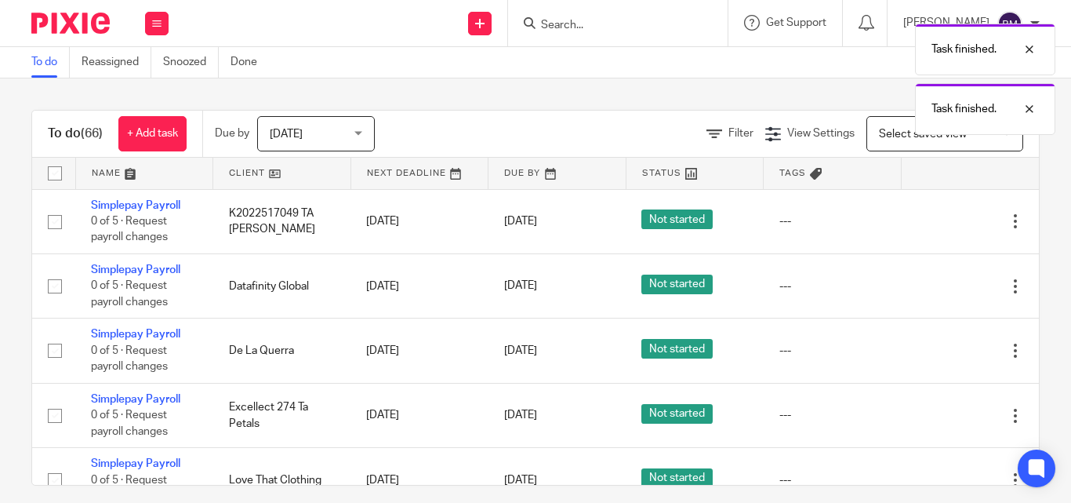
click at [932, 220] on icon at bounding box center [937, 221] width 16 height 16
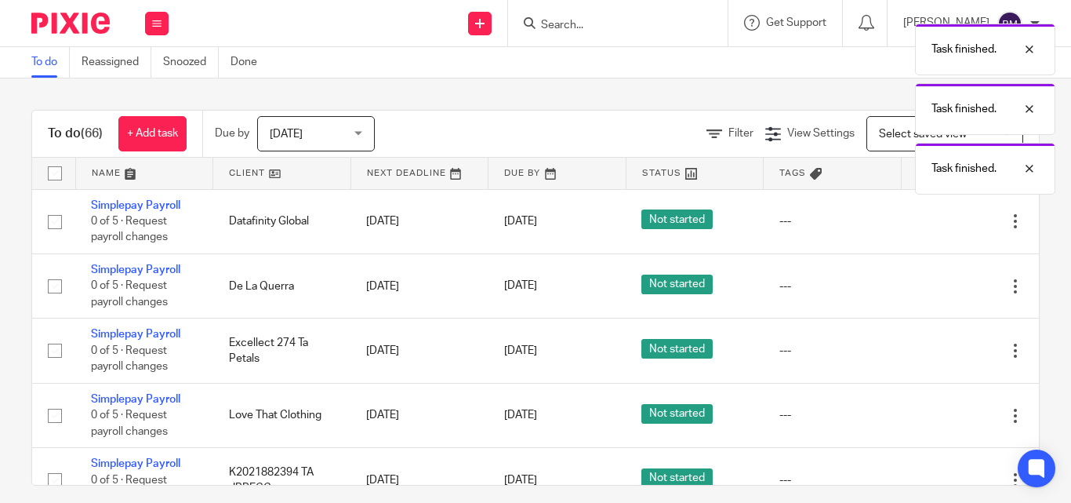
click at [932, 220] on icon at bounding box center [937, 221] width 16 height 16
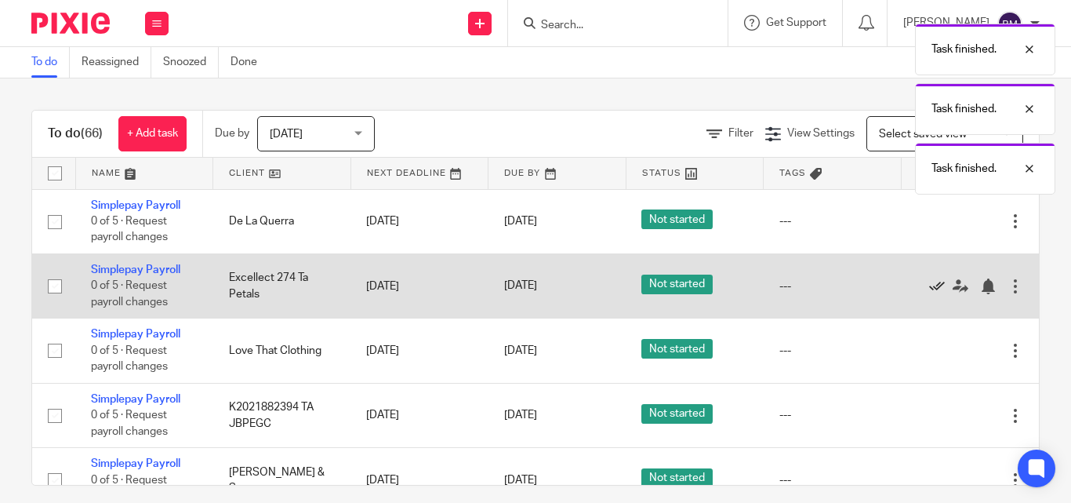
click at [934, 285] on icon at bounding box center [937, 286] width 16 height 16
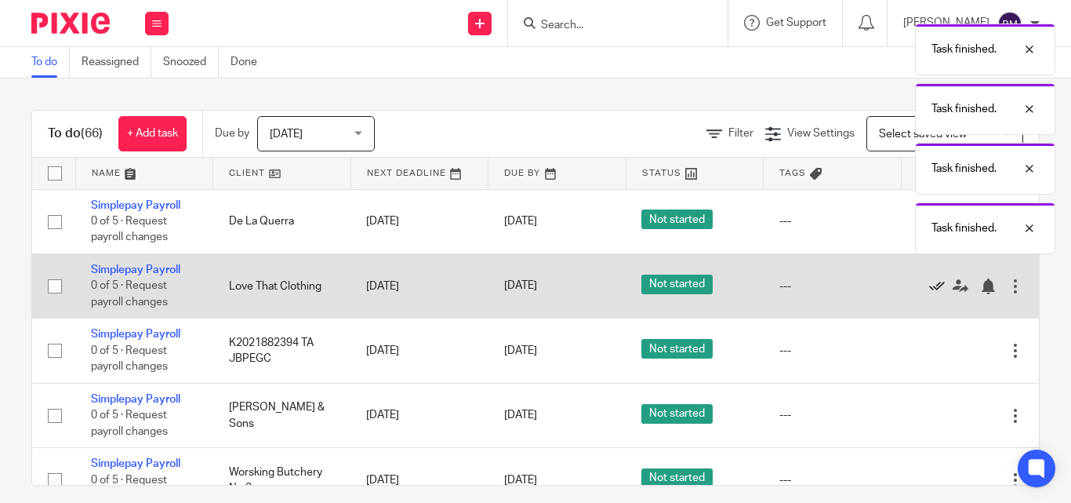
click at [934, 285] on icon at bounding box center [937, 286] width 16 height 16
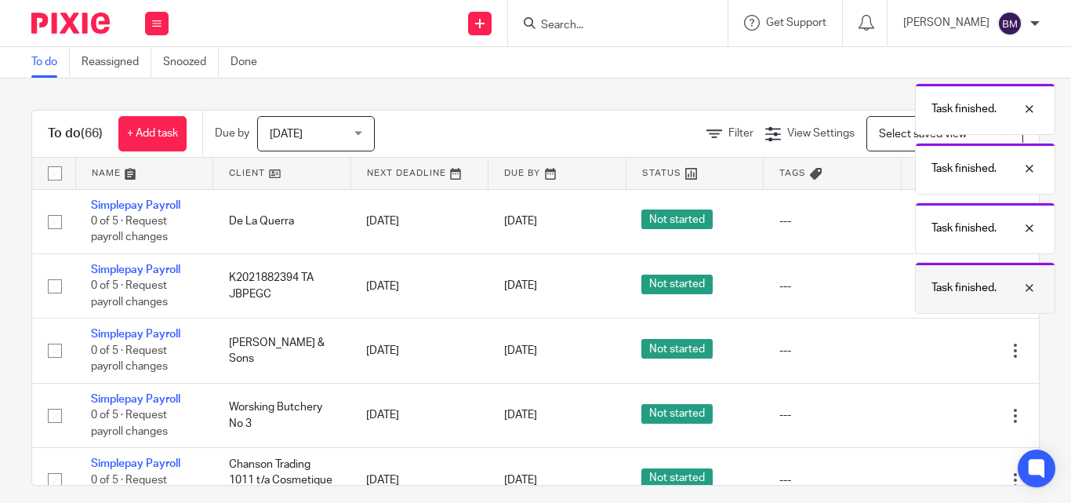
click at [934, 285] on p "Task finished." at bounding box center [963, 288] width 65 height 16
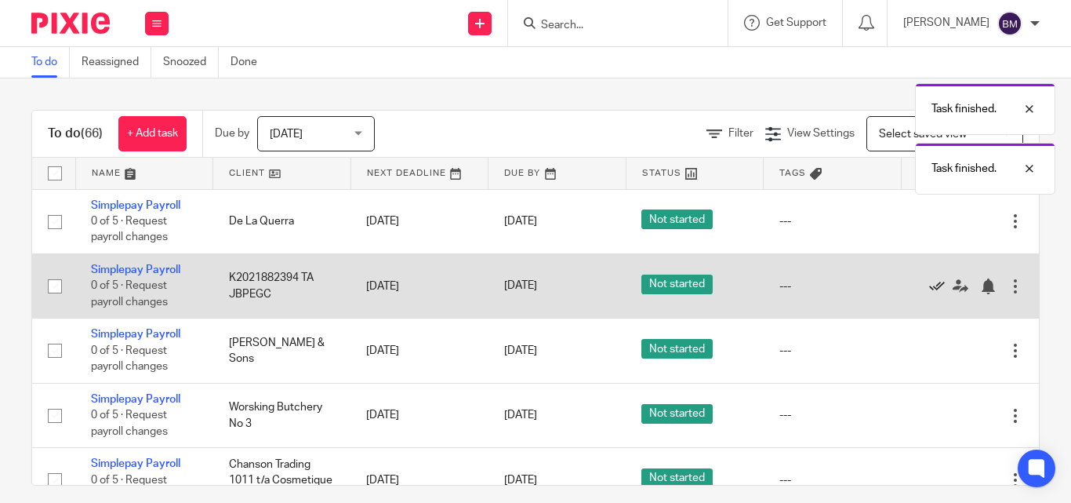
click at [934, 284] on icon at bounding box center [937, 286] width 16 height 16
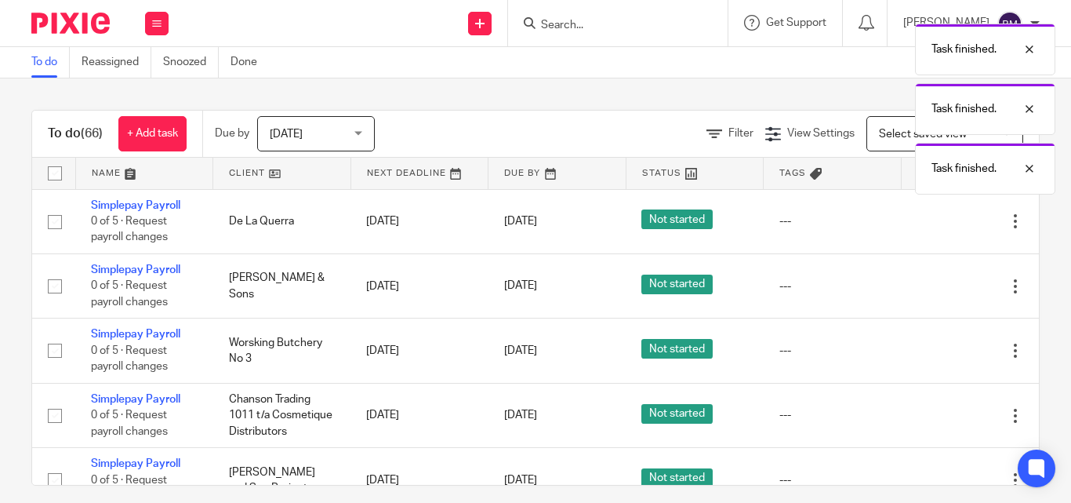
click at [934, 284] on icon at bounding box center [937, 286] width 16 height 16
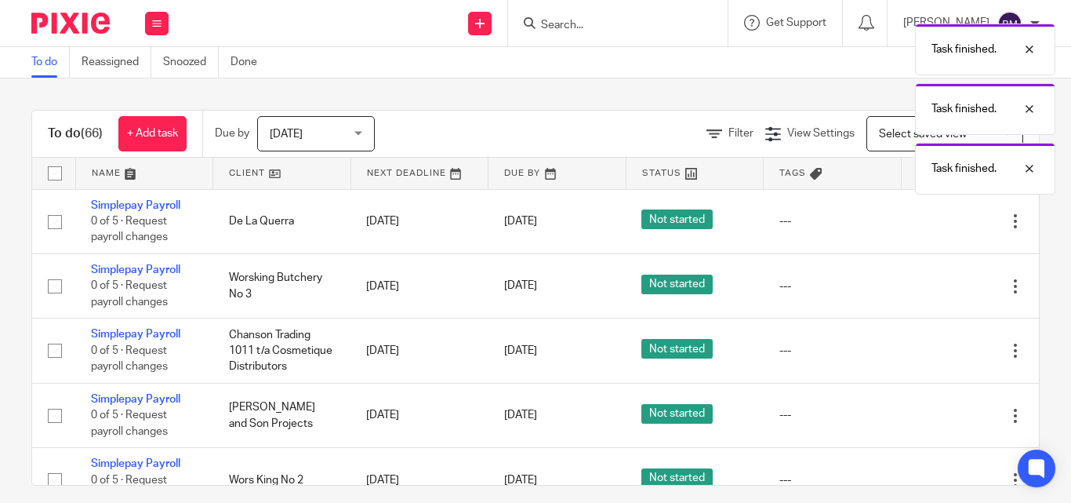
click at [934, 284] on icon at bounding box center [937, 286] width 16 height 16
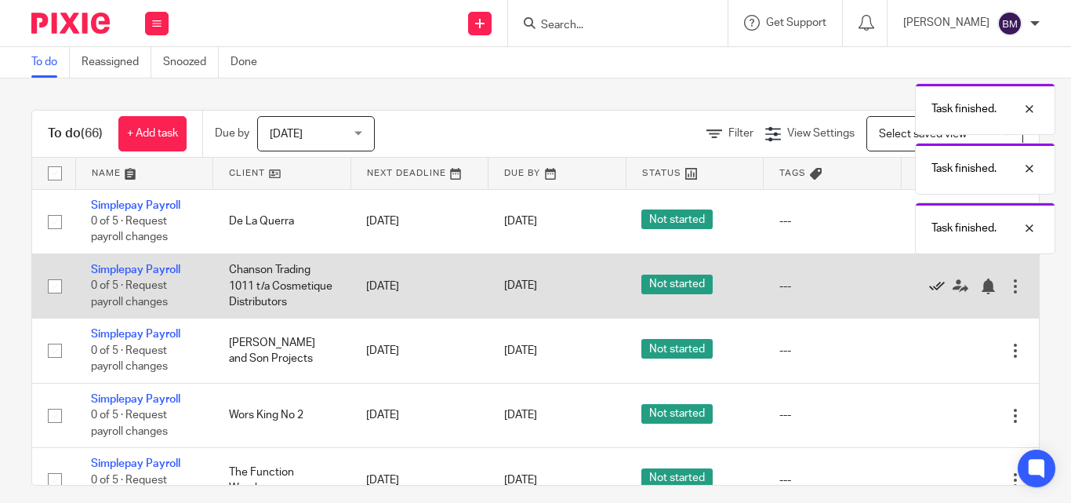
click at [934, 284] on icon at bounding box center [937, 286] width 16 height 16
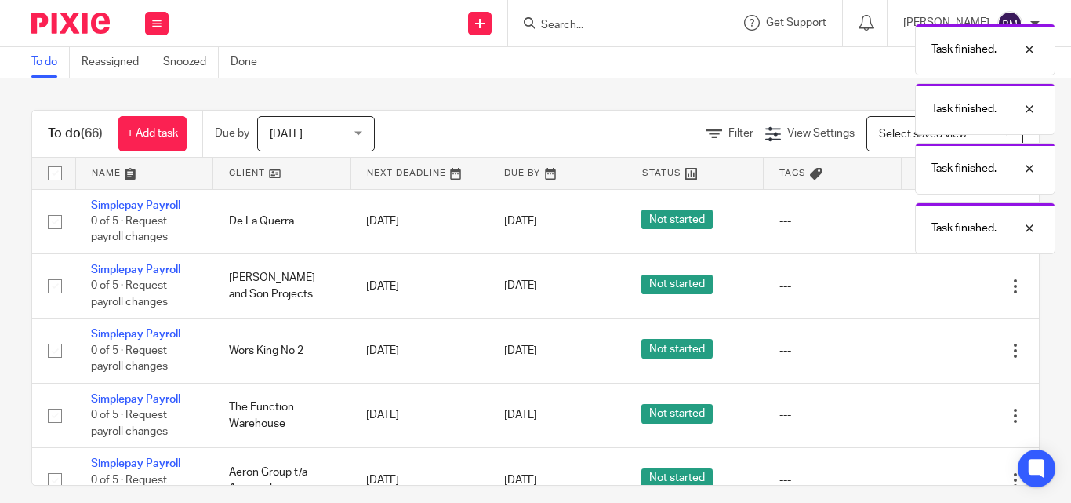
click at [934, 284] on icon at bounding box center [937, 286] width 16 height 16
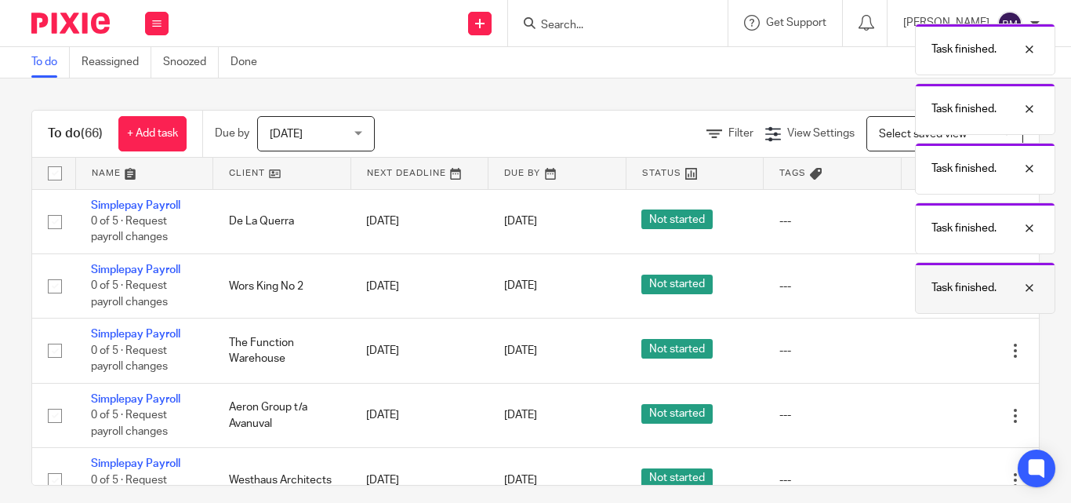
click at [934, 284] on p "Task finished." at bounding box center [963, 288] width 65 height 16
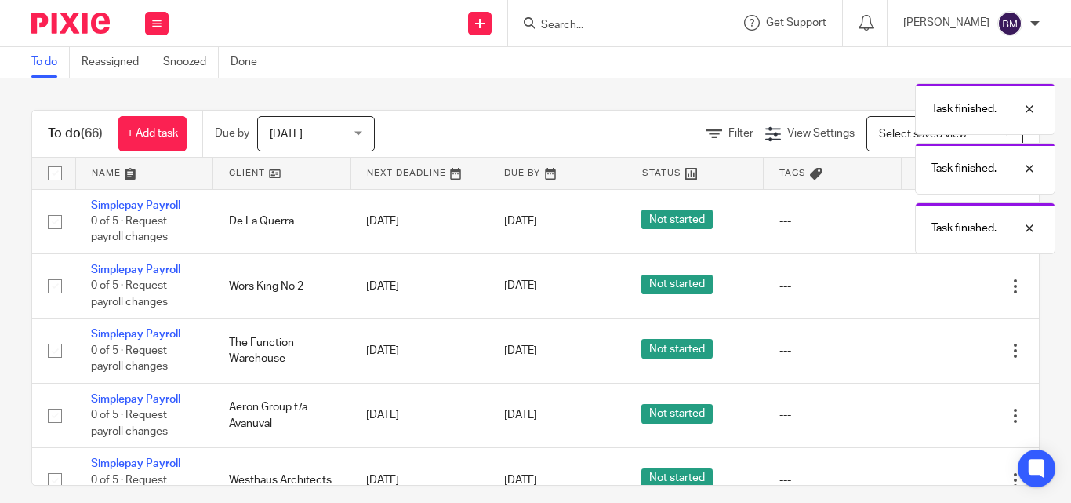
click at [934, 284] on icon at bounding box center [937, 286] width 16 height 16
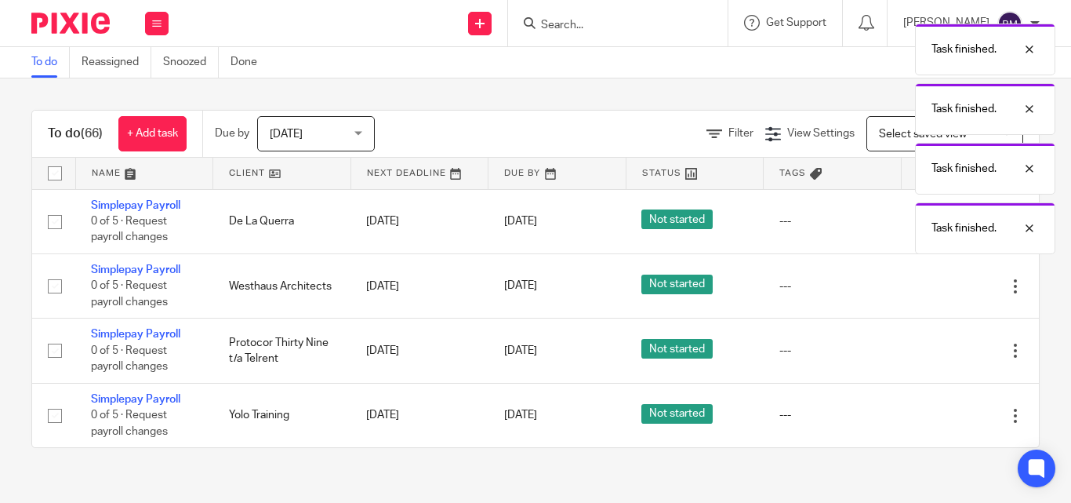
click at [934, 284] on icon at bounding box center [937, 286] width 16 height 16
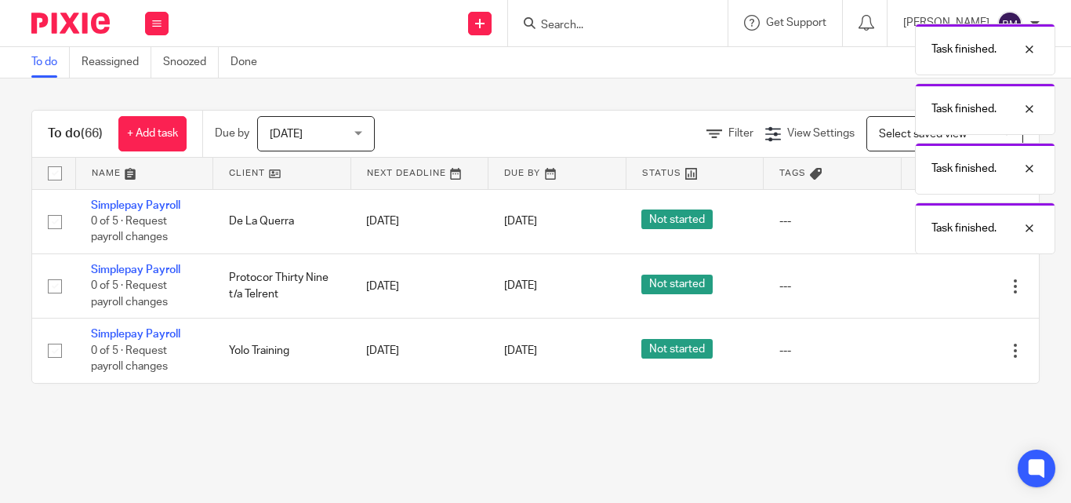
click at [934, 284] on body "Work Email Clients Team Reports Settings Work Email Clients Team Reports Settin…" at bounding box center [535, 251] width 1071 height 503
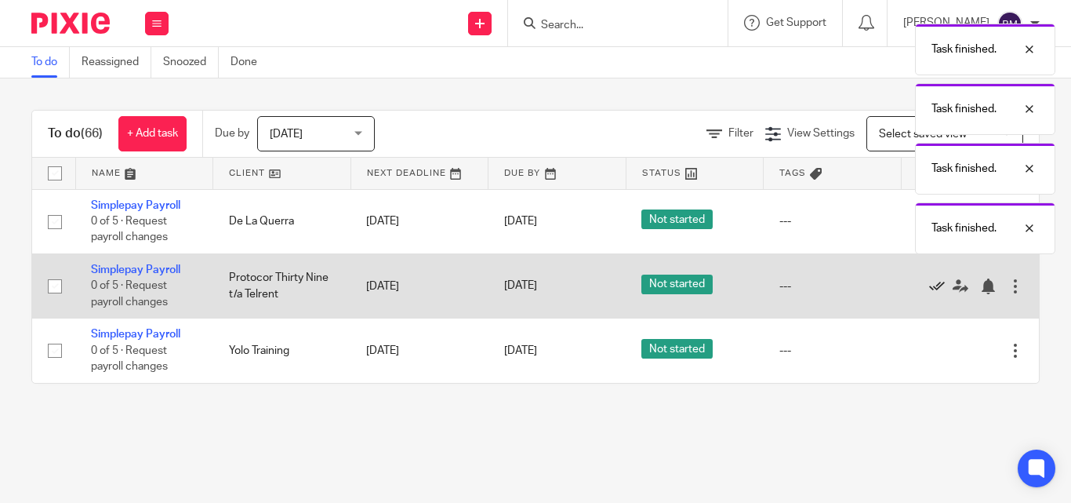
click at [934, 284] on icon at bounding box center [937, 286] width 16 height 16
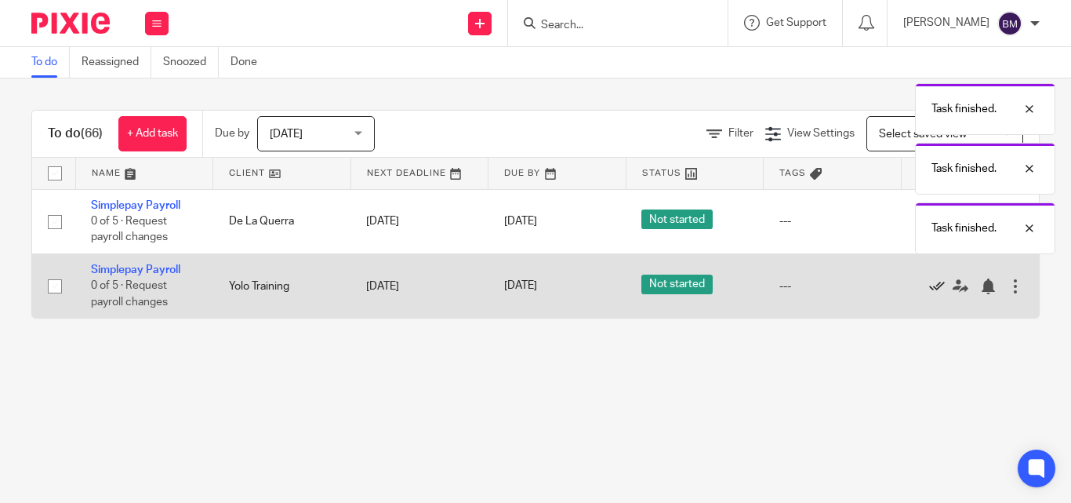
click at [929, 284] on icon at bounding box center [937, 286] width 16 height 16
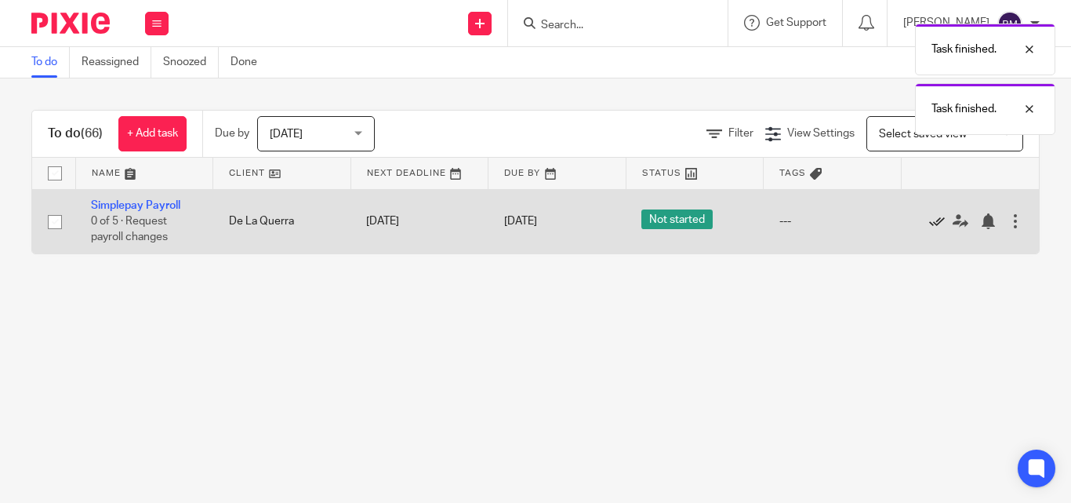
click at [935, 218] on icon at bounding box center [937, 221] width 16 height 16
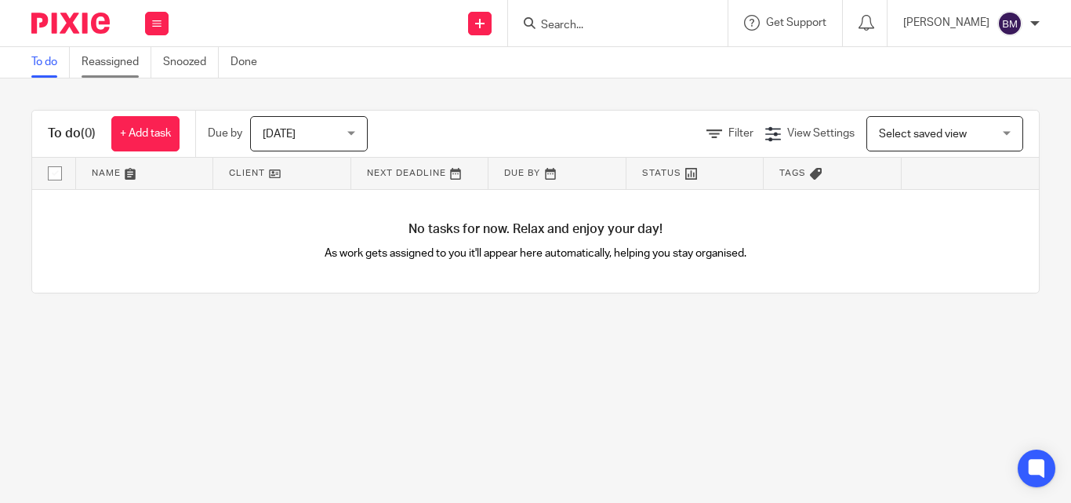
click at [127, 68] on link "Reassigned" at bounding box center [117, 62] width 70 height 31
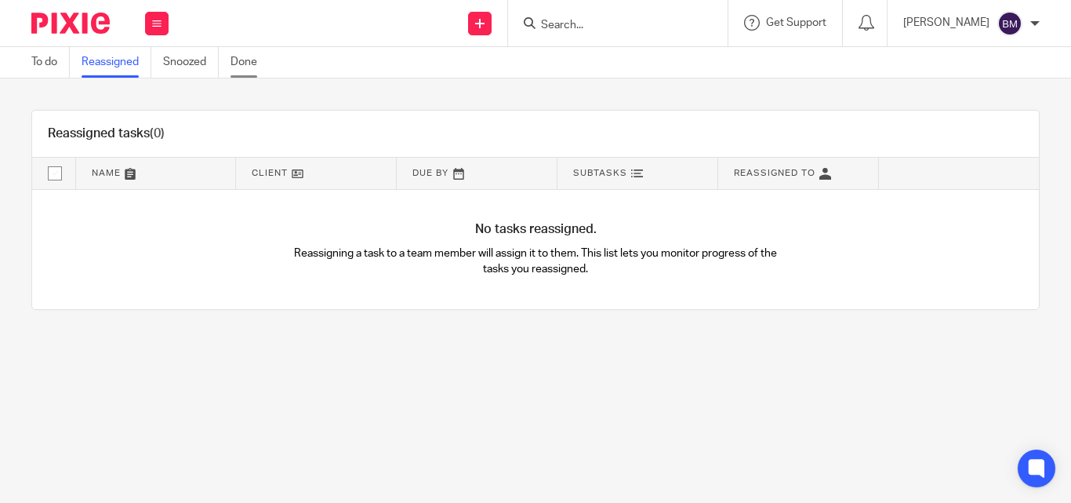
click at [251, 63] on link "Done" at bounding box center [249, 62] width 38 height 31
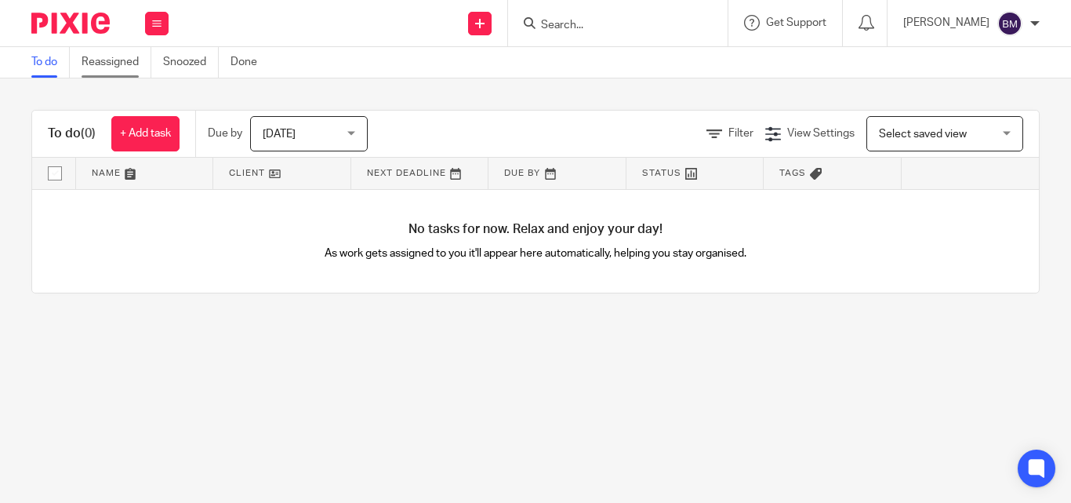
click at [129, 62] on link "Reassigned" at bounding box center [117, 62] width 70 height 31
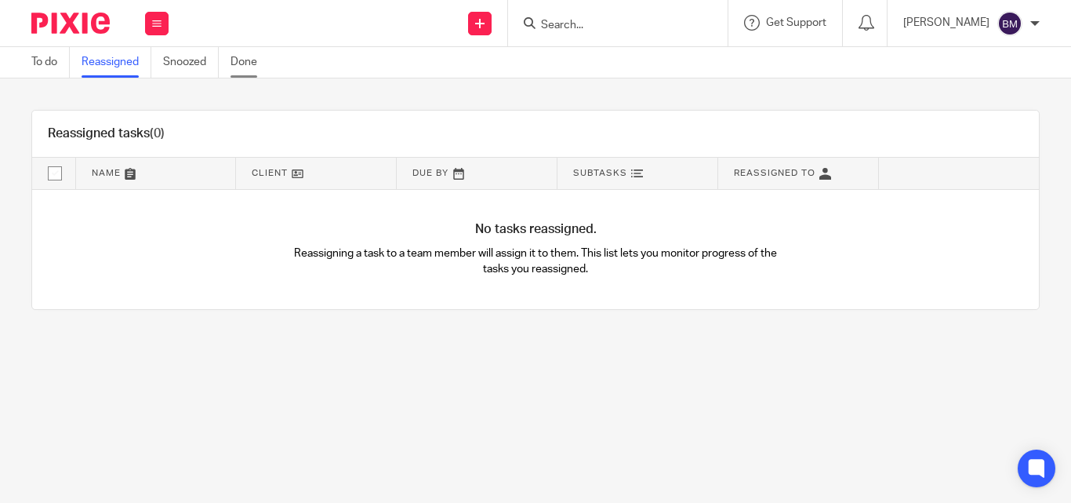
click at [242, 61] on link "Done" at bounding box center [249, 62] width 38 height 31
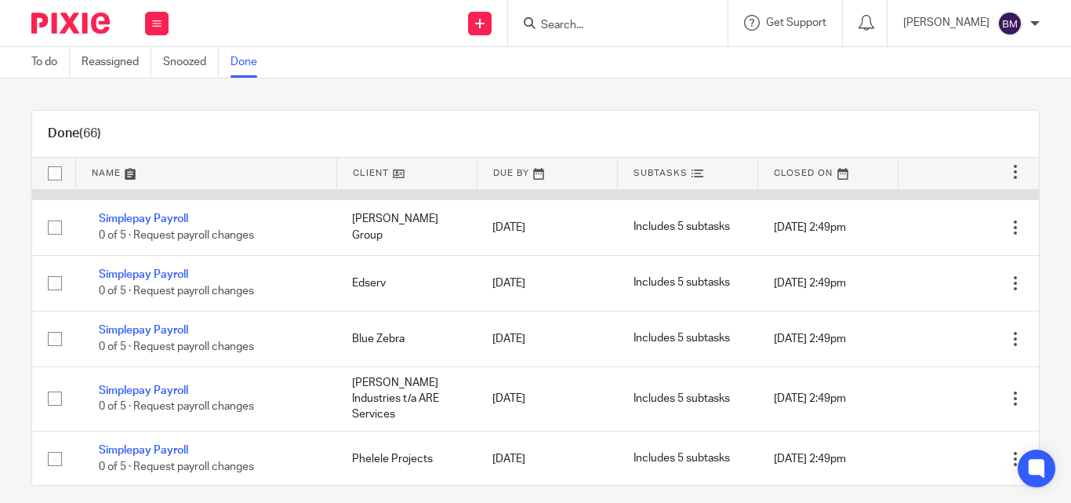
scroll to position [470, 0]
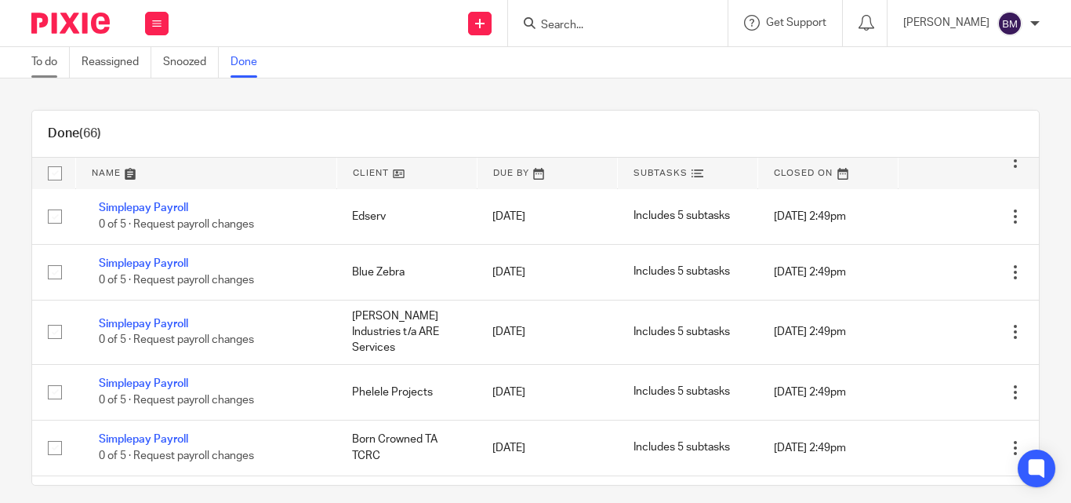
click at [44, 58] on link "To do" at bounding box center [50, 62] width 38 height 31
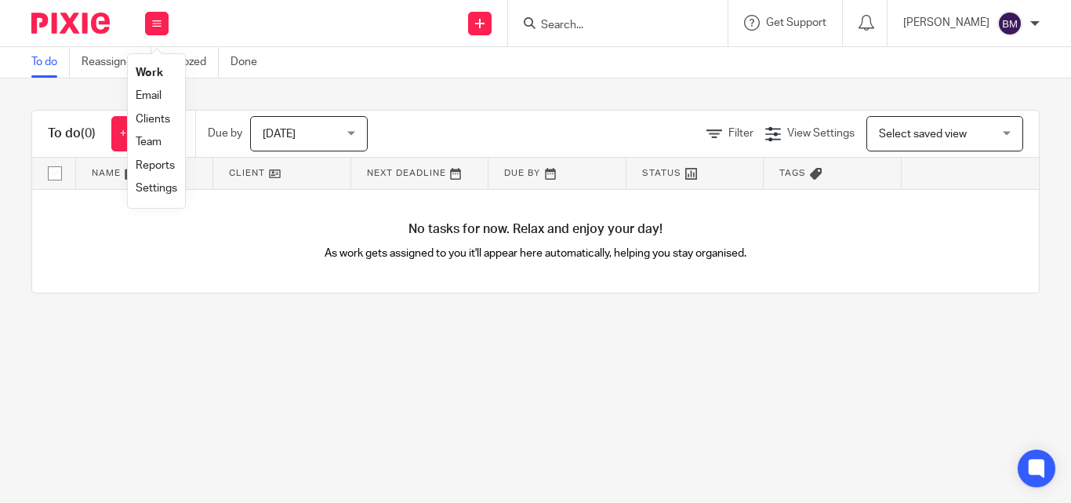
click at [153, 92] on link "Email" at bounding box center [149, 95] width 26 height 11
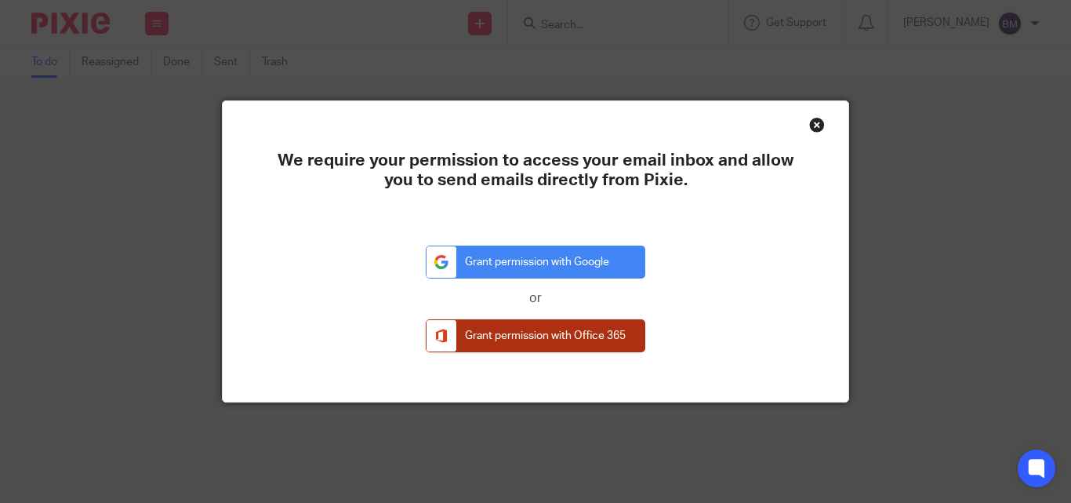
click at [558, 331] on link "Grant permission with Office 365" at bounding box center [536, 336] width 220 height 34
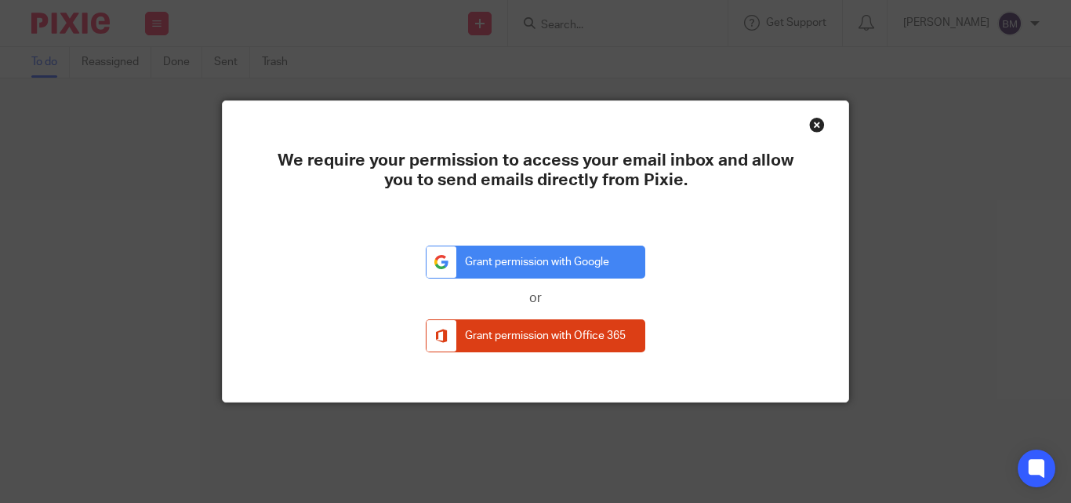
click at [813, 123] on div "Close this dialog window" at bounding box center [817, 125] width 16 height 16
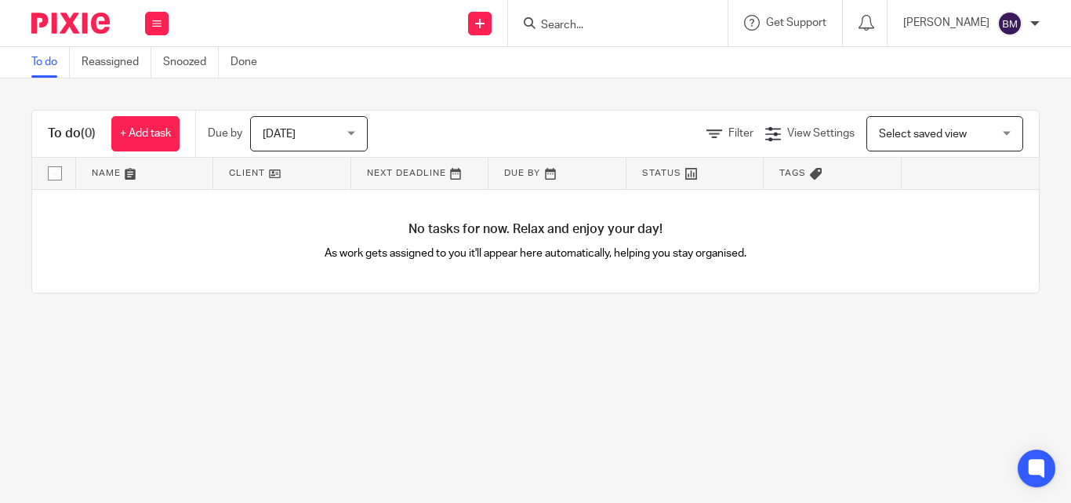
click at [1032, 18] on div "[PERSON_NAME]" at bounding box center [971, 23] width 136 height 25
click at [987, 105] on li "Logout" at bounding box center [978, 109] width 103 height 23
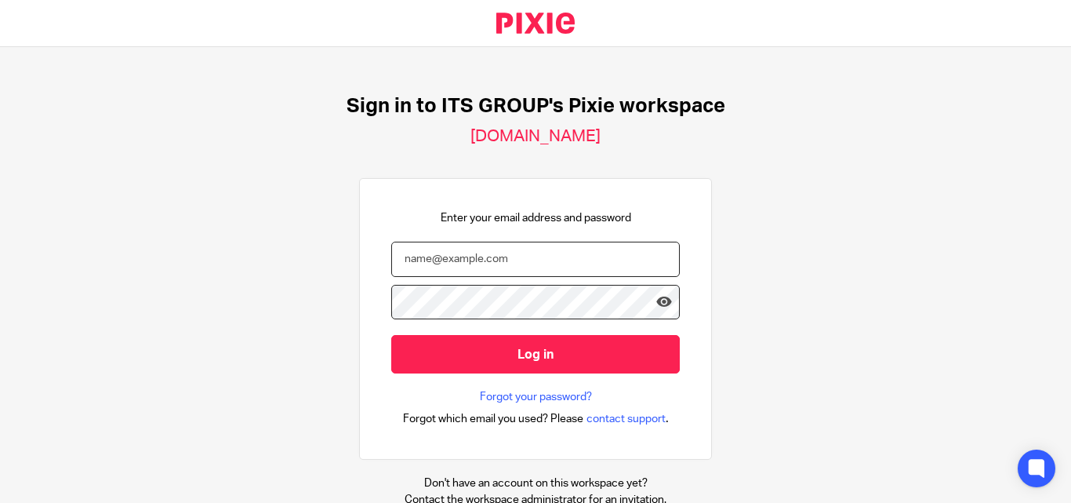
type input "bernadine@itshe.co.za"
click at [987, 105] on div "Sign in to ITS GROUP's Pixie workspace itshe-business-solutions.usepixie.net En…" at bounding box center [535, 275] width 1071 height 456
